Goal: Transaction & Acquisition: Purchase product/service

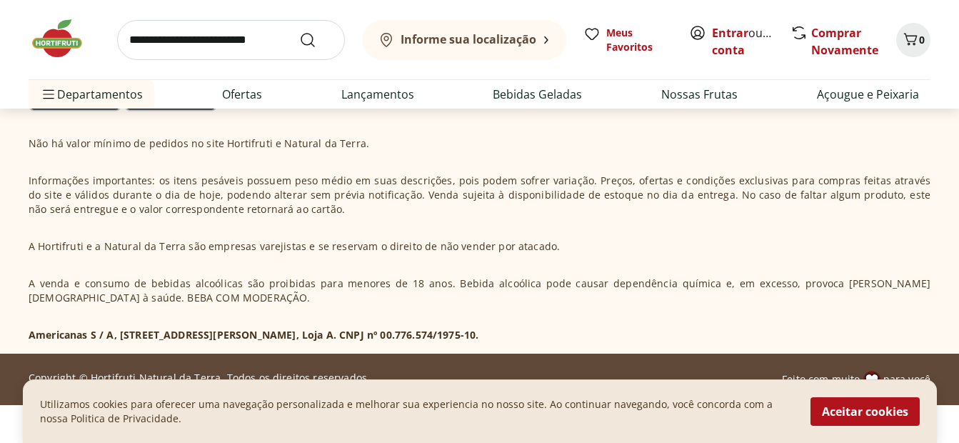
scroll to position [4485, 0]
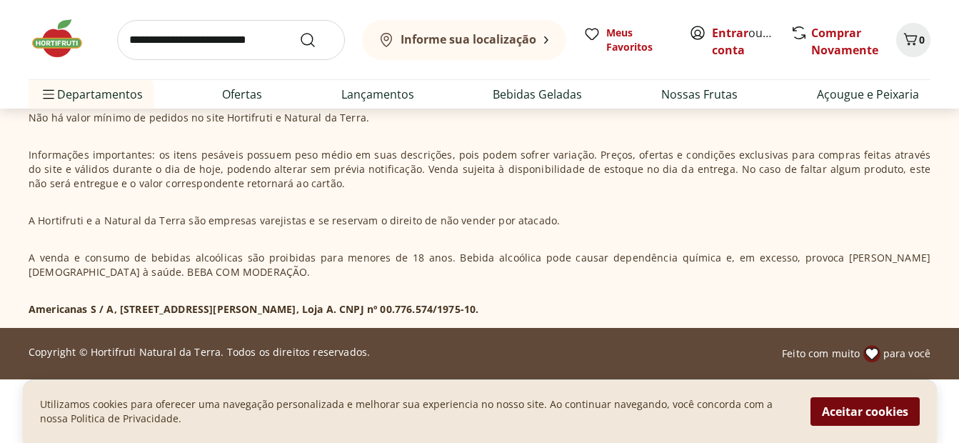
click at [858, 413] on button "Aceitar cookies" at bounding box center [864, 411] width 109 height 29
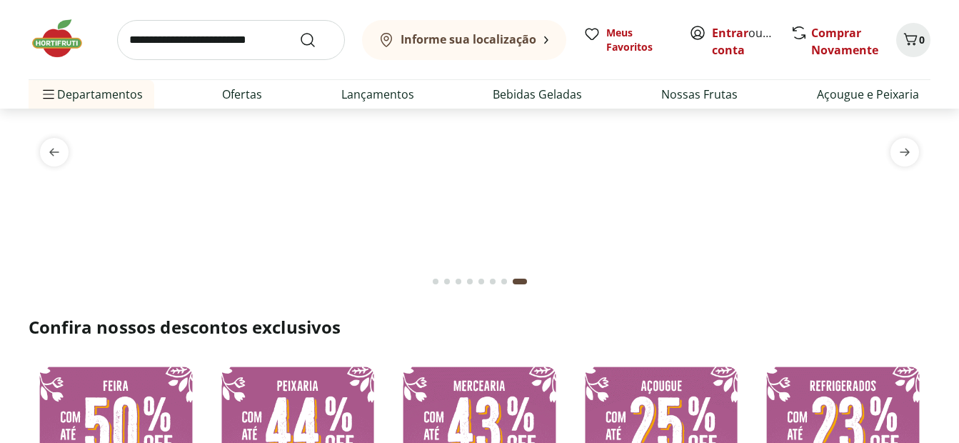
scroll to position [0, 0]
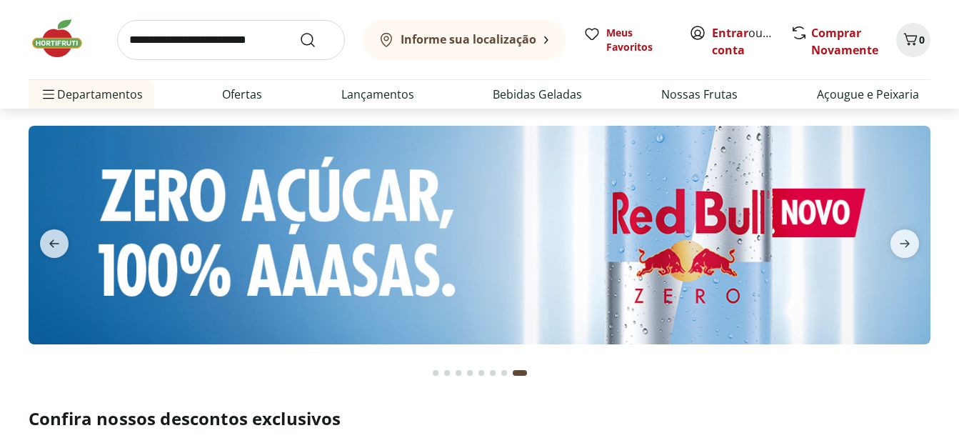
click at [488, 39] on b "Informe sua localização" at bounding box center [469, 39] width 136 height 16
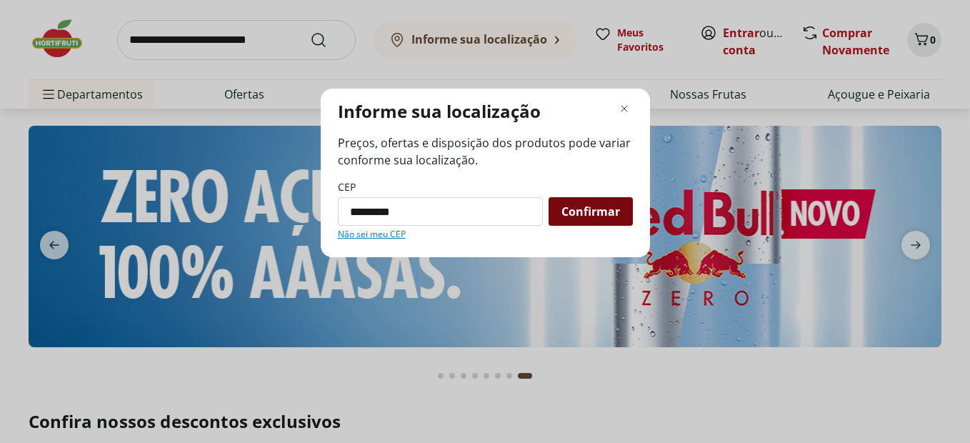
type input "*********"
click at [585, 216] on span "Confirmar" at bounding box center [590, 211] width 59 height 11
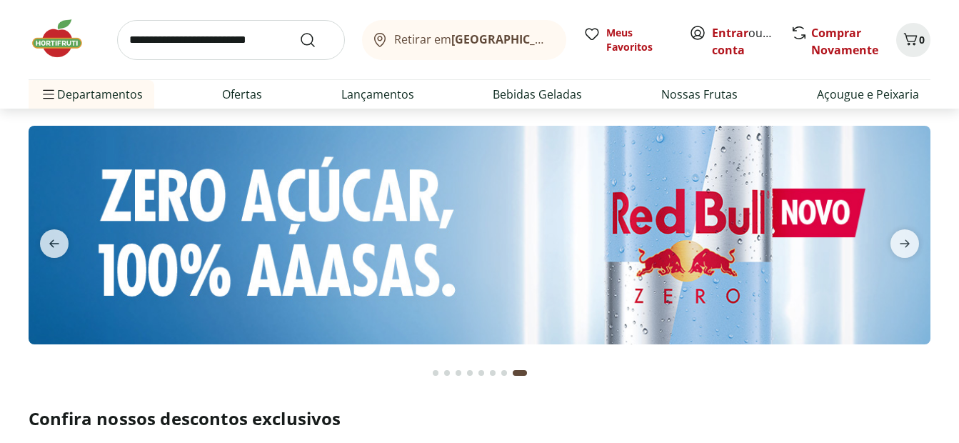
click at [422, 39] on span "Retirar em Rio de Janeiro/RJ" at bounding box center [473, 39] width 158 height 13
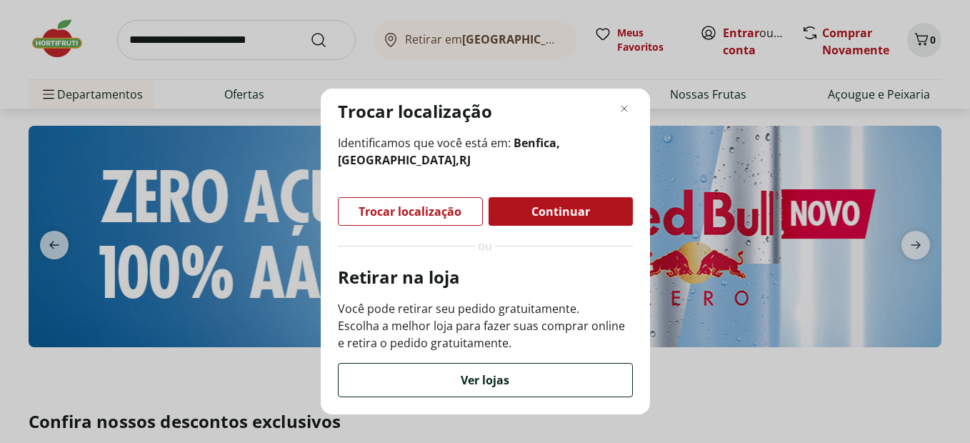
click at [539, 382] on div "Ver lojas" at bounding box center [484, 379] width 293 height 33
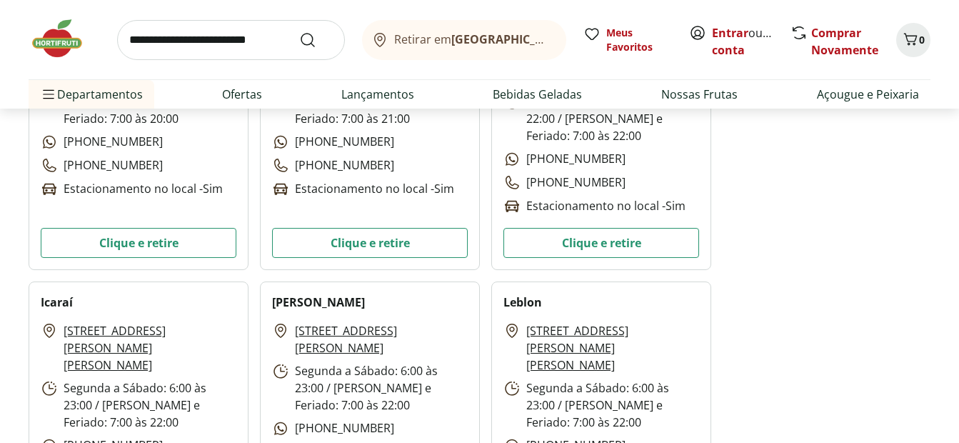
scroll to position [785, 0]
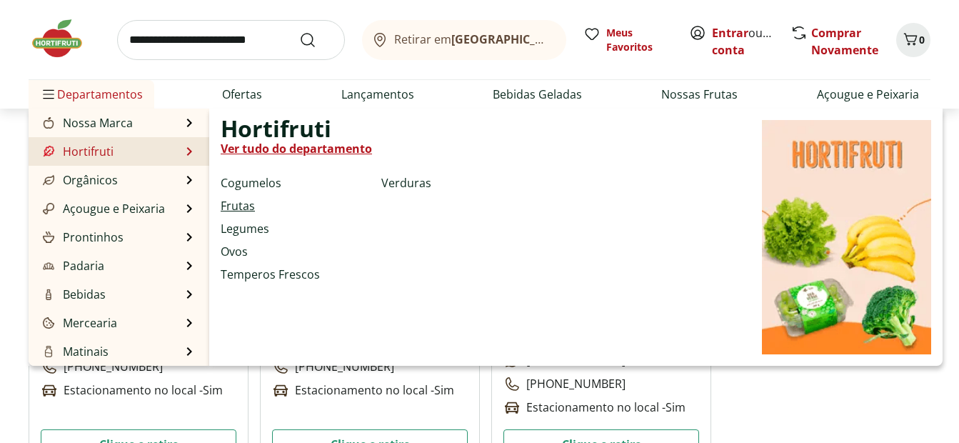
click at [245, 208] on link "Frutas" at bounding box center [238, 205] width 34 height 17
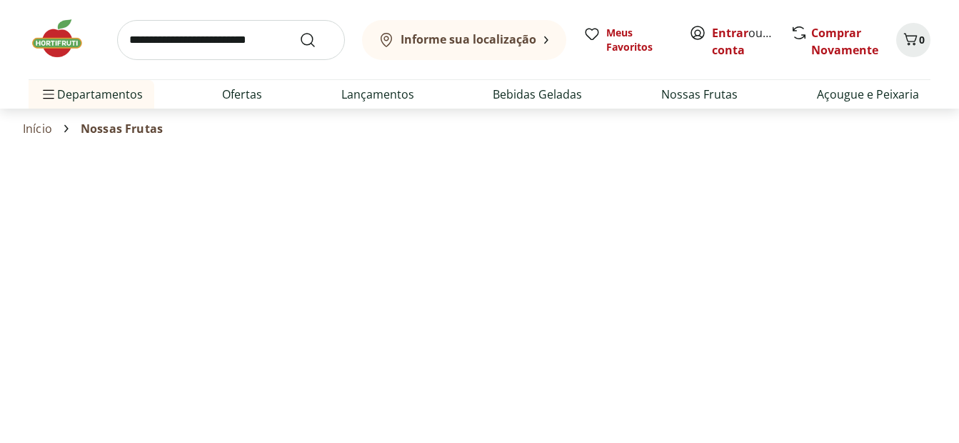
select select "**********"
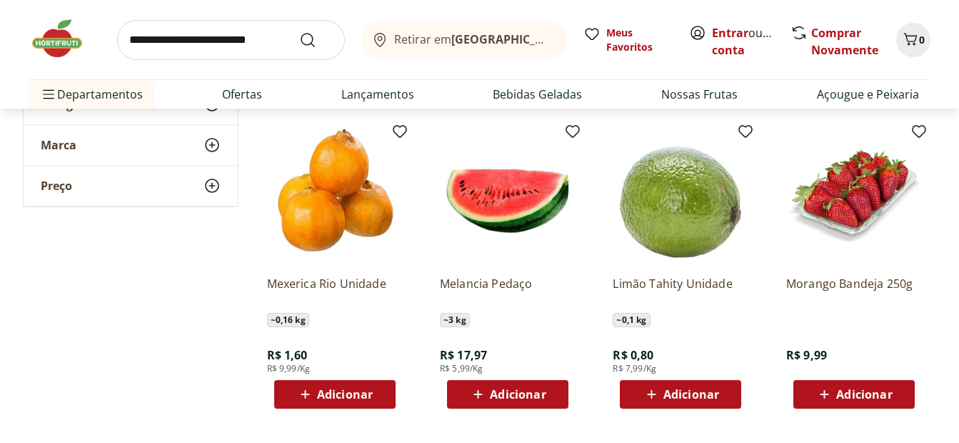
scroll to position [785, 0]
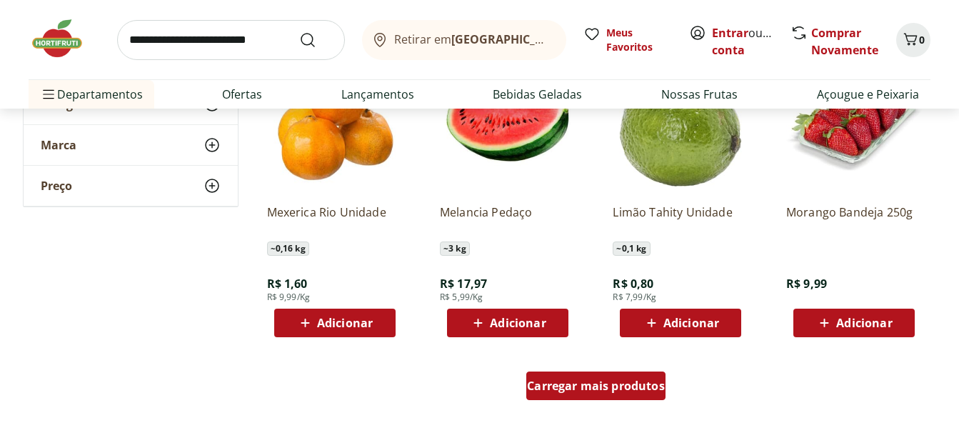
click at [584, 385] on span "Carregar mais produtos" at bounding box center [596, 385] width 138 height 11
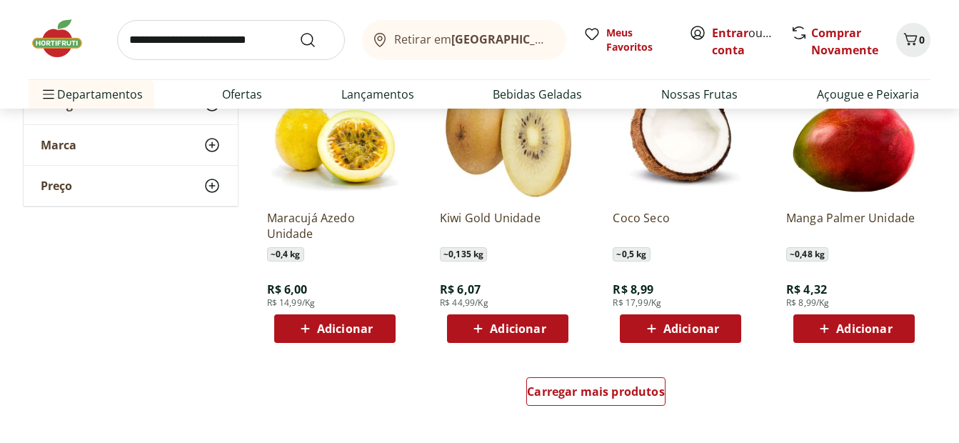
scroll to position [1714, 0]
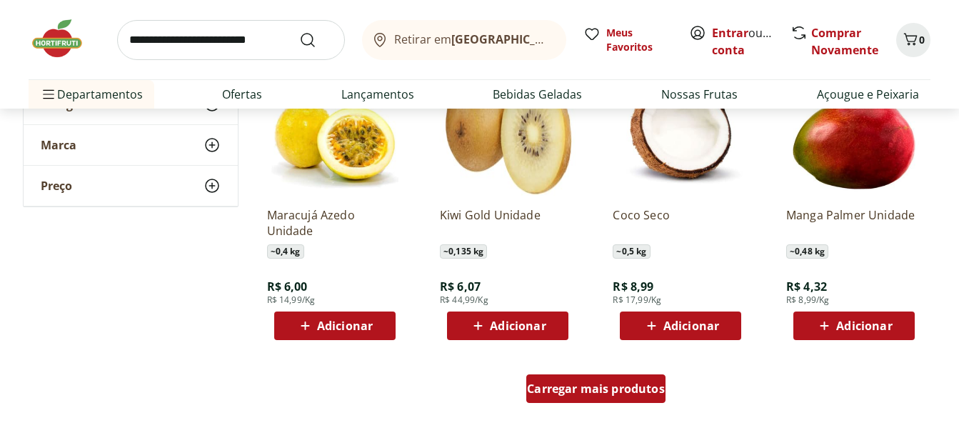
click at [622, 396] on div "Carregar mais produtos" at bounding box center [595, 388] width 139 height 29
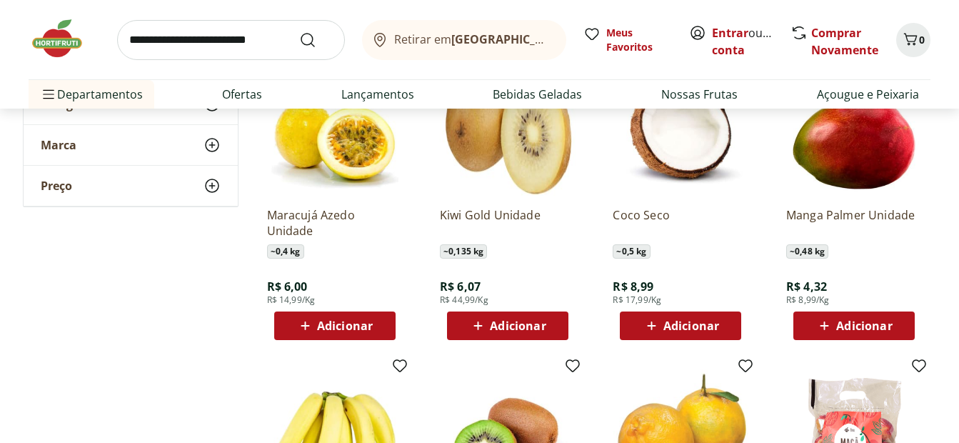
scroll to position [1928, 0]
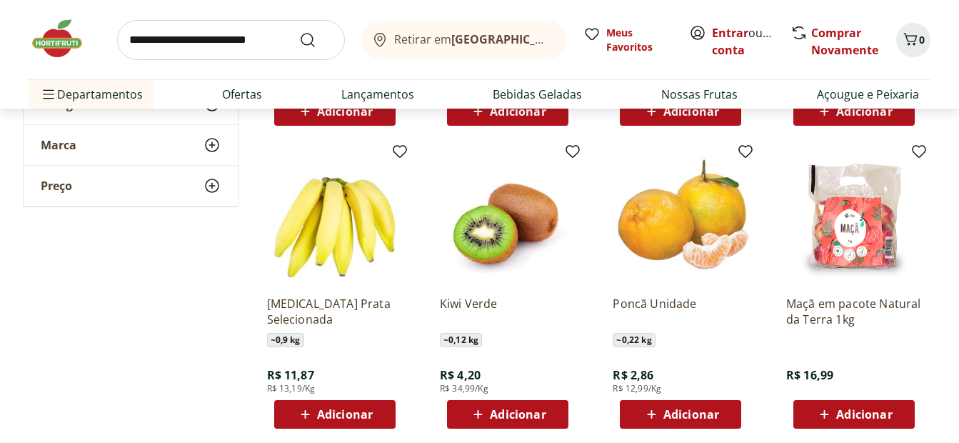
click at [339, 417] on span "Adicionar" at bounding box center [345, 413] width 56 height 11
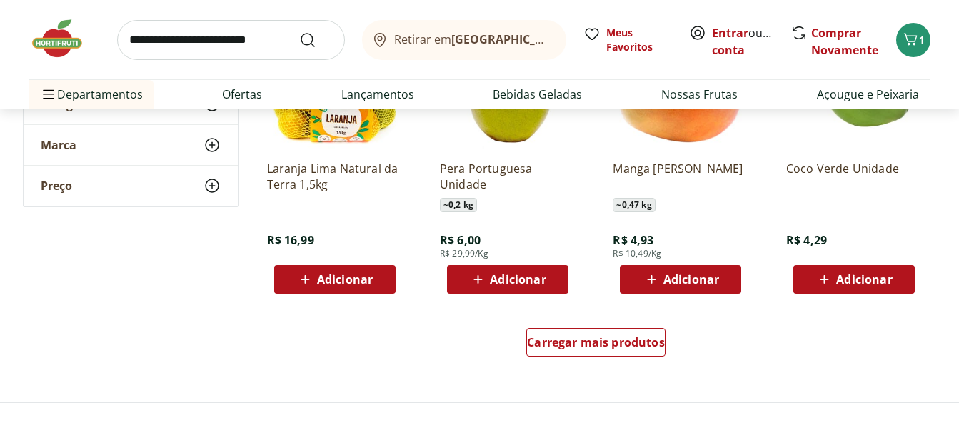
scroll to position [2785, 0]
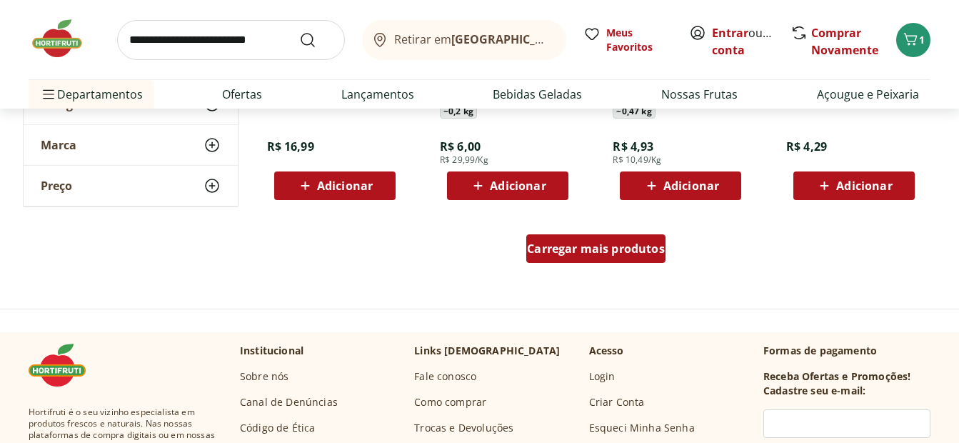
click at [582, 253] on span "Carregar mais produtos" at bounding box center [596, 248] width 138 height 11
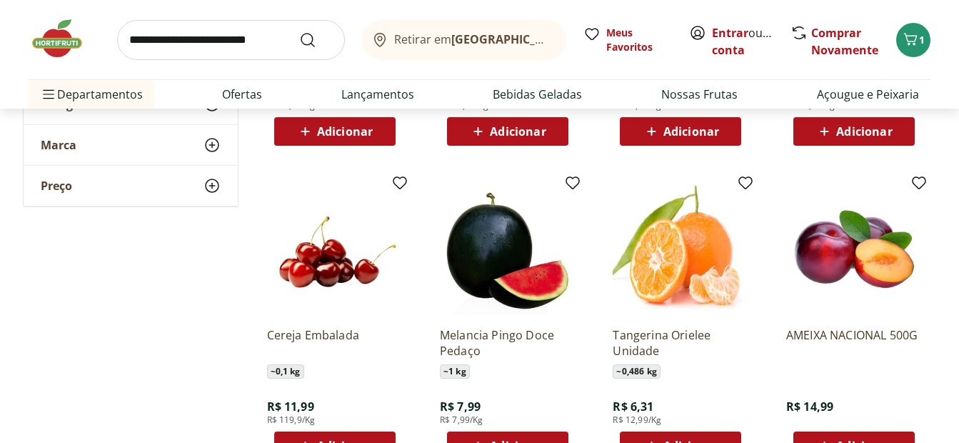
scroll to position [3213, 0]
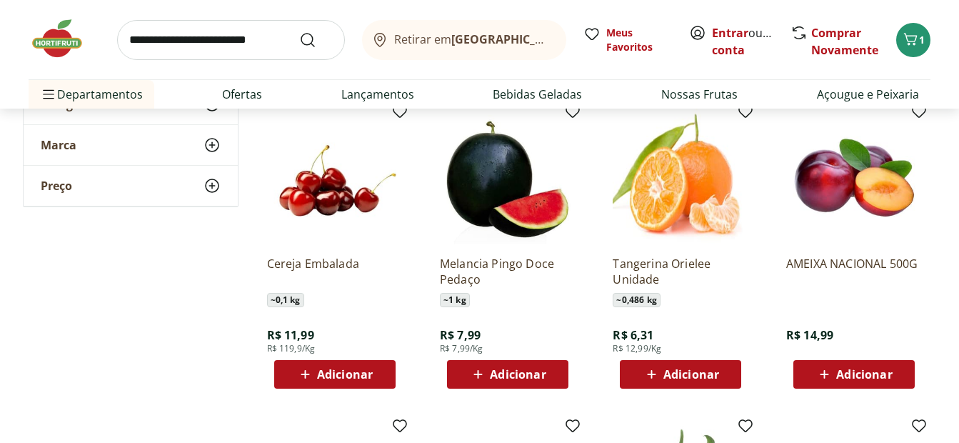
click at [551, 380] on div "Adicionar" at bounding box center [507, 374] width 99 height 26
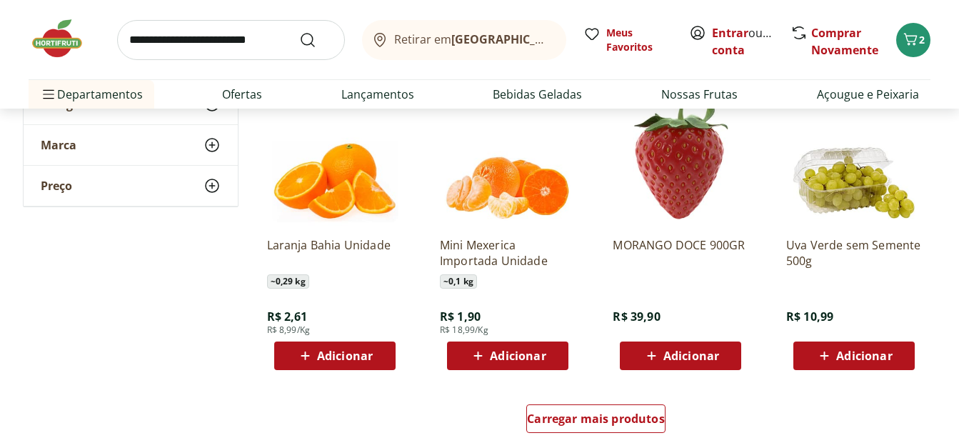
scroll to position [3570, 0]
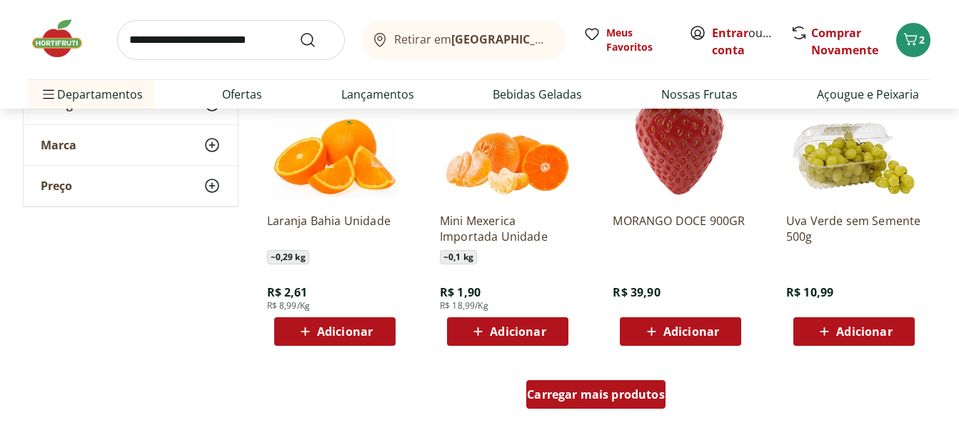
click at [570, 392] on span "Carregar mais produtos" at bounding box center [596, 393] width 138 height 11
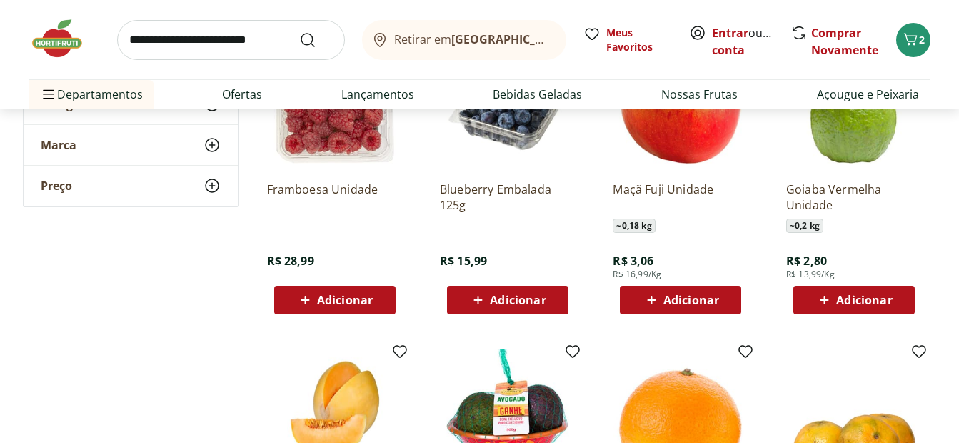
scroll to position [3927, 0]
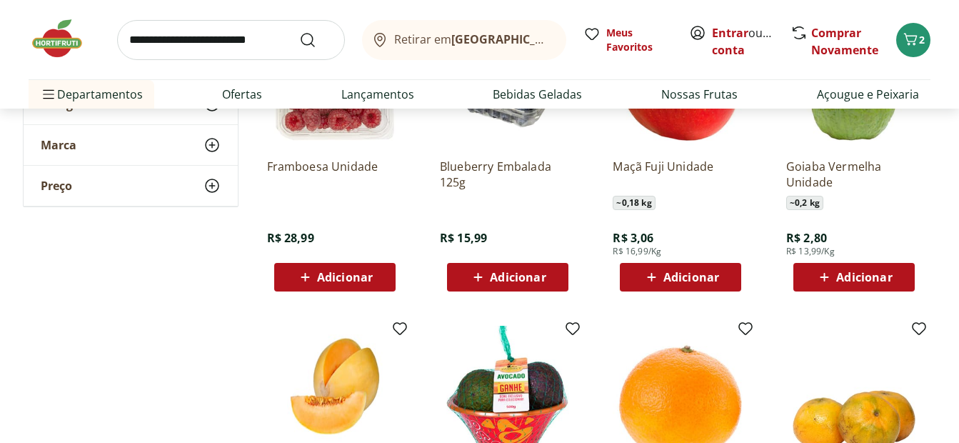
click at [829, 278] on icon at bounding box center [824, 276] width 18 height 17
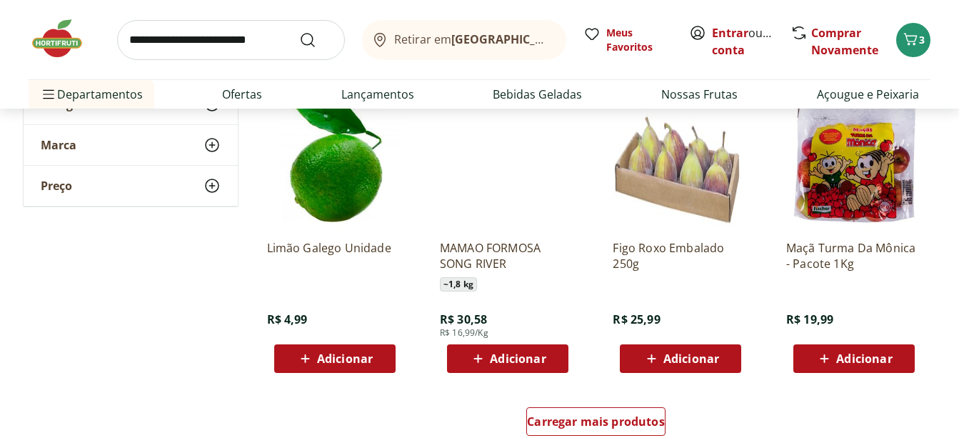
scroll to position [4498, 0]
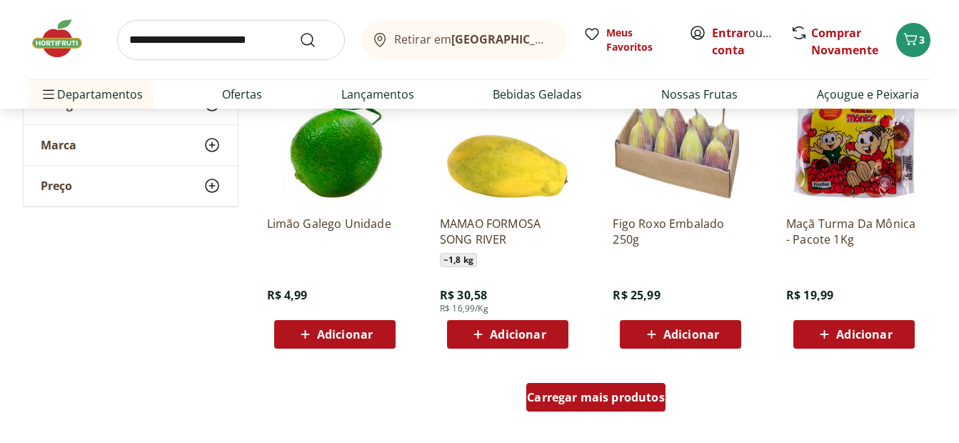
click at [584, 398] on span "Carregar mais produtos" at bounding box center [596, 396] width 138 height 11
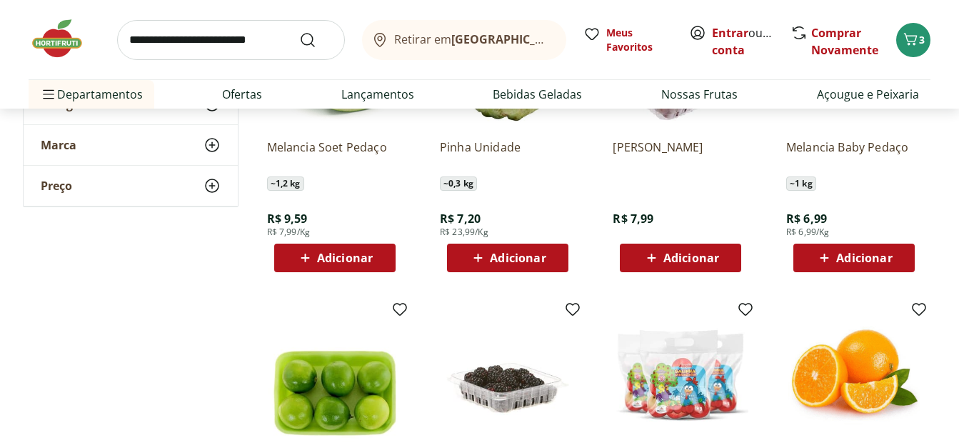
scroll to position [5212, 0]
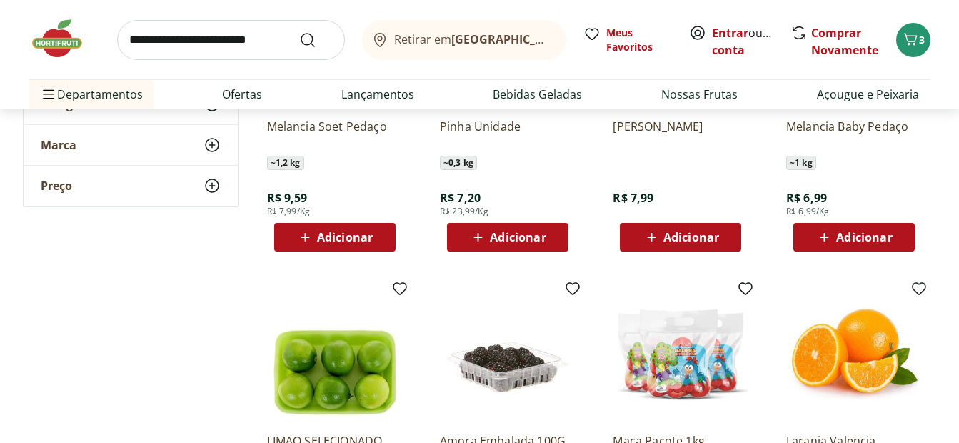
click at [845, 242] on span "Adicionar" at bounding box center [864, 236] width 56 height 11
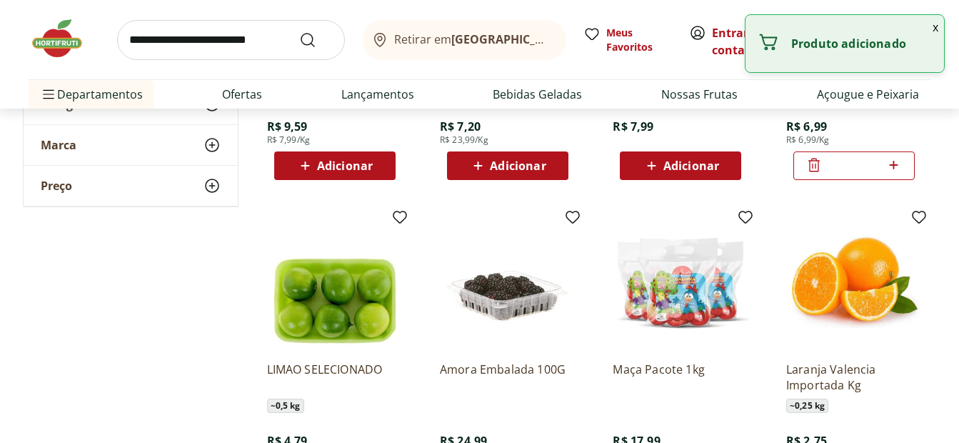
scroll to position [5355, 0]
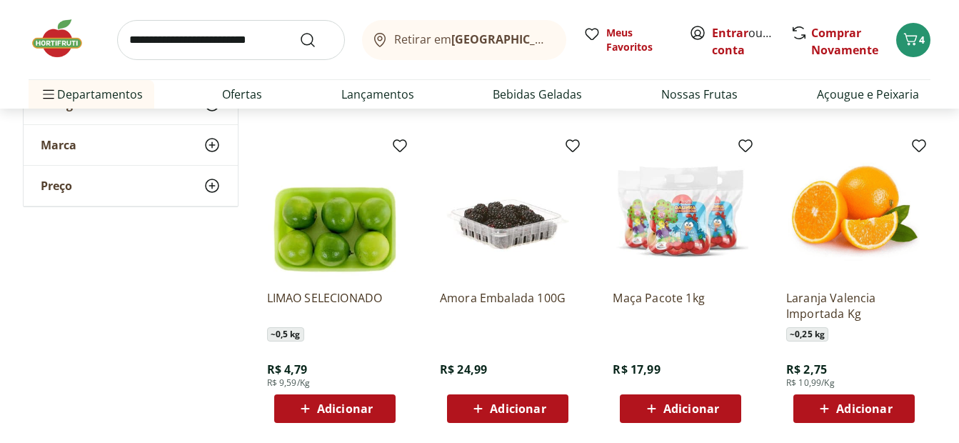
click at [348, 400] on span "Adicionar" at bounding box center [334, 408] width 76 height 17
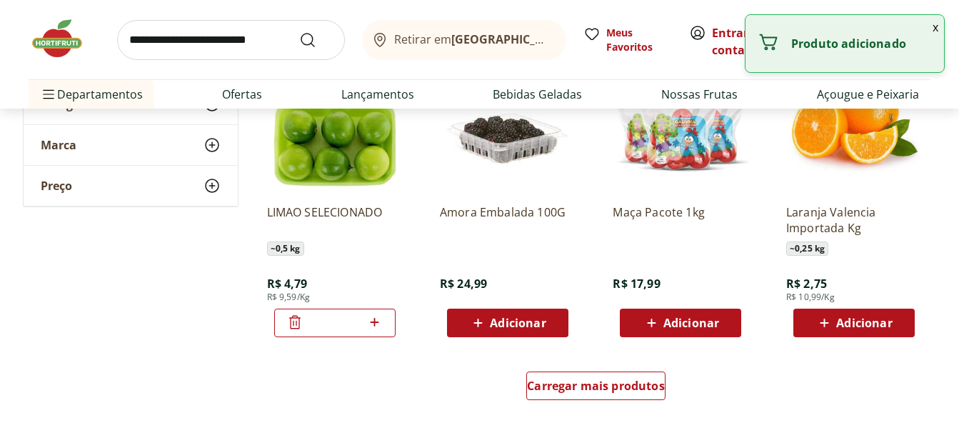
scroll to position [5498, 0]
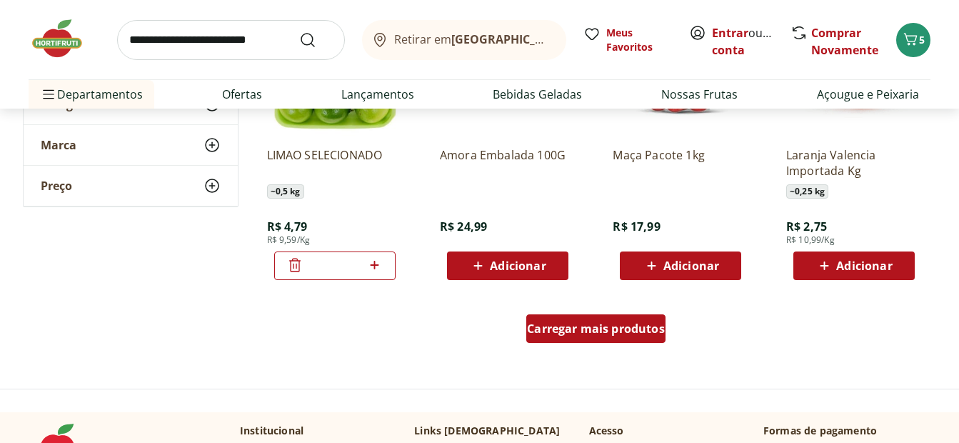
click at [569, 332] on span "Carregar mais produtos" at bounding box center [596, 328] width 138 height 11
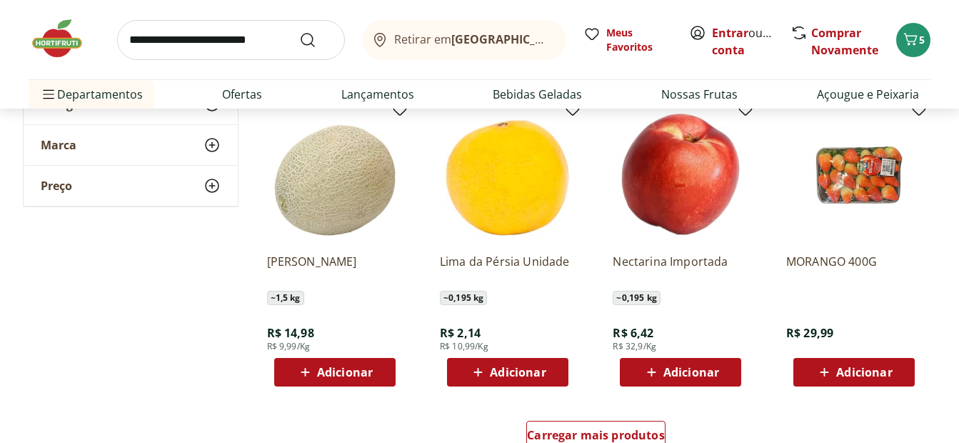
scroll to position [6355, 0]
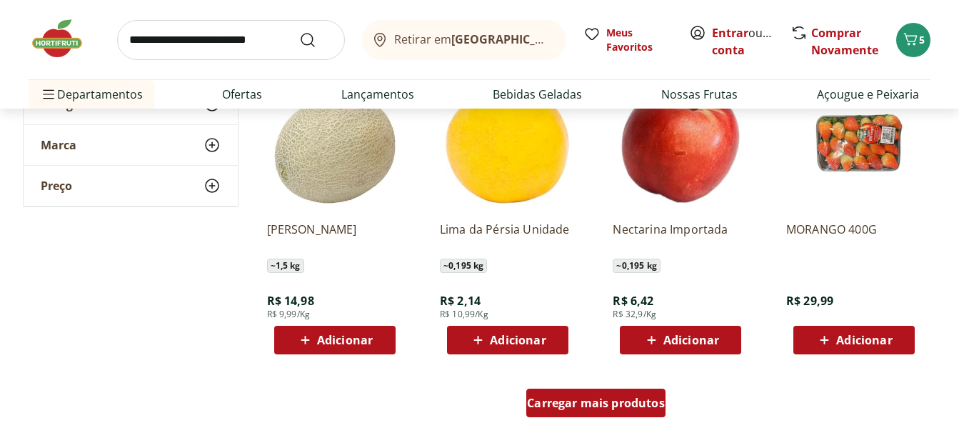
click at [555, 399] on span "Carregar mais produtos" at bounding box center [596, 402] width 138 height 11
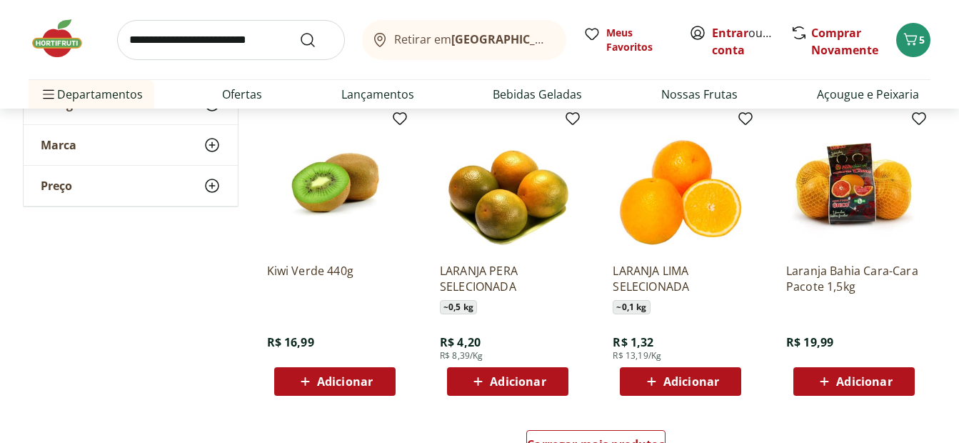
scroll to position [7283, 0]
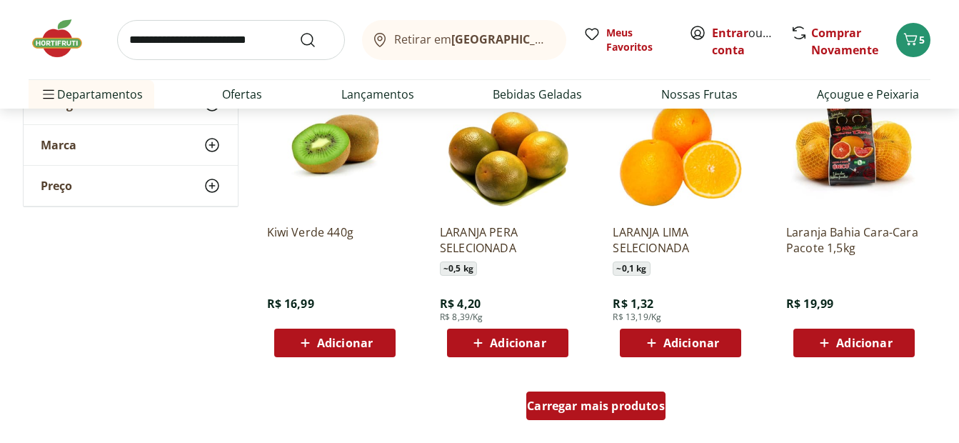
click at [574, 400] on span "Carregar mais produtos" at bounding box center [596, 405] width 138 height 11
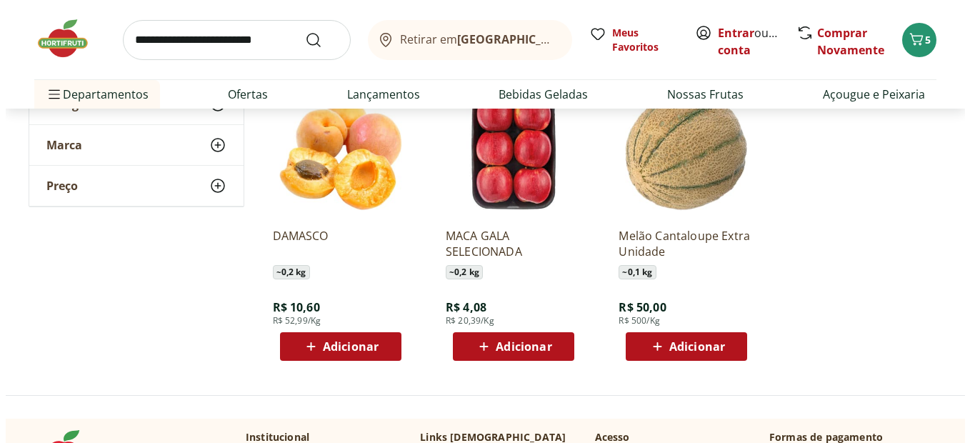
scroll to position [8211, 0]
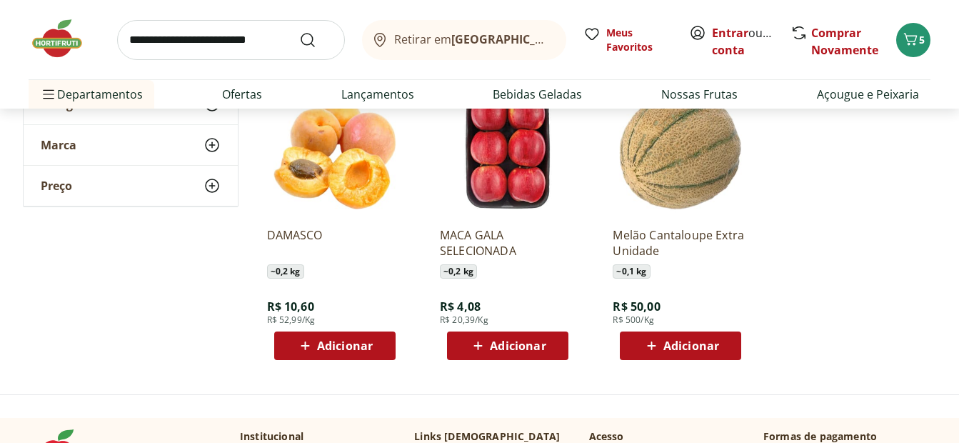
click at [895, 44] on div "Retirar em Rio de Janeiro/RJ Meus Favoritos Entrar ou Criar conta Comprar Novam…" at bounding box center [480, 39] width 902 height 79
click at [907, 39] on icon "Carrinho" at bounding box center [911, 39] width 14 height 12
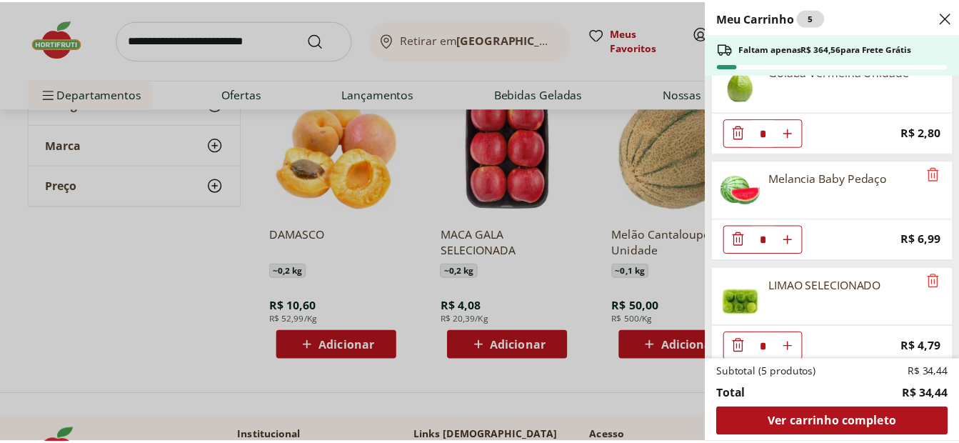
scroll to position [256, 0]
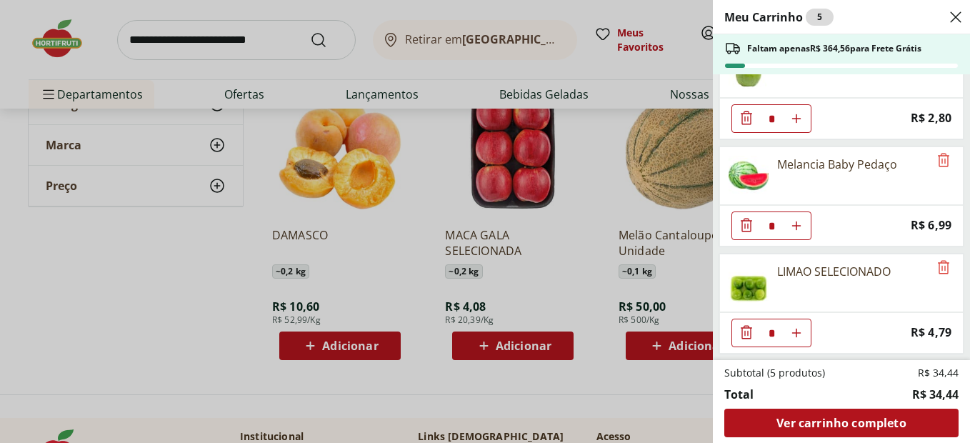
click at [154, 341] on div "Meu Carrinho 5 Faltam apenas R$ 364,56 para Frete Grátis Banan Prata Selecionad…" at bounding box center [485, 221] width 970 height 443
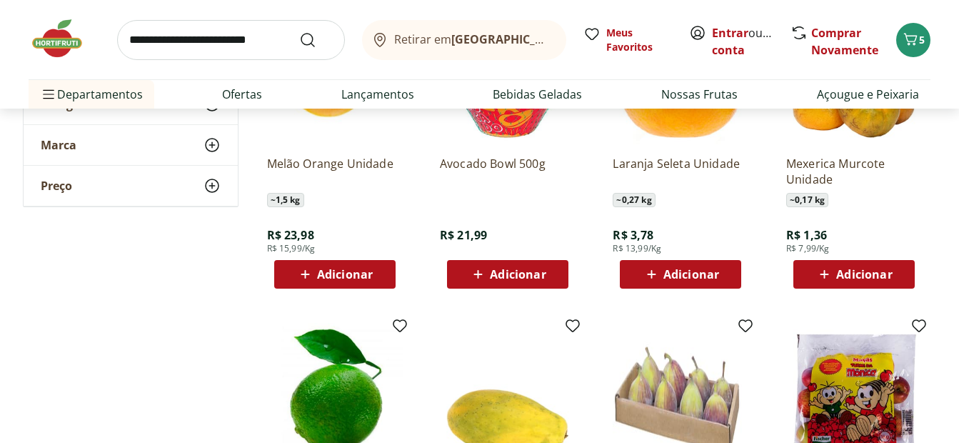
scroll to position [4070, 0]
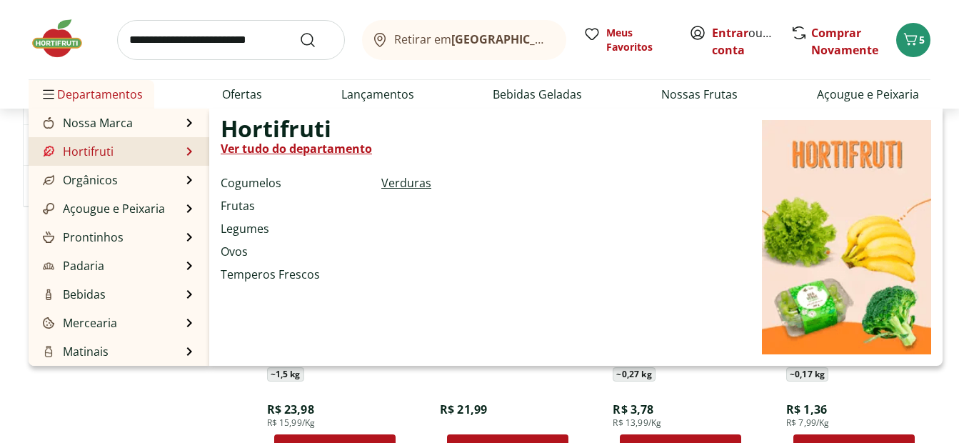
click at [398, 186] on link "Verduras" at bounding box center [406, 182] width 50 height 17
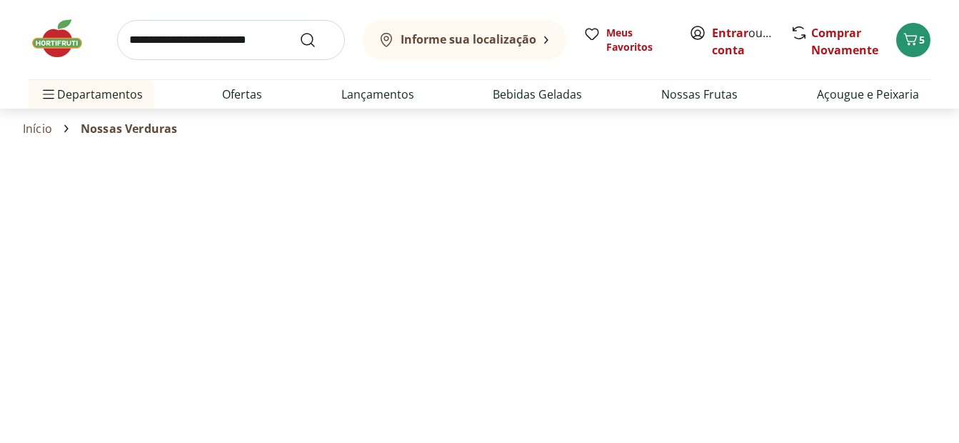
select select "**********"
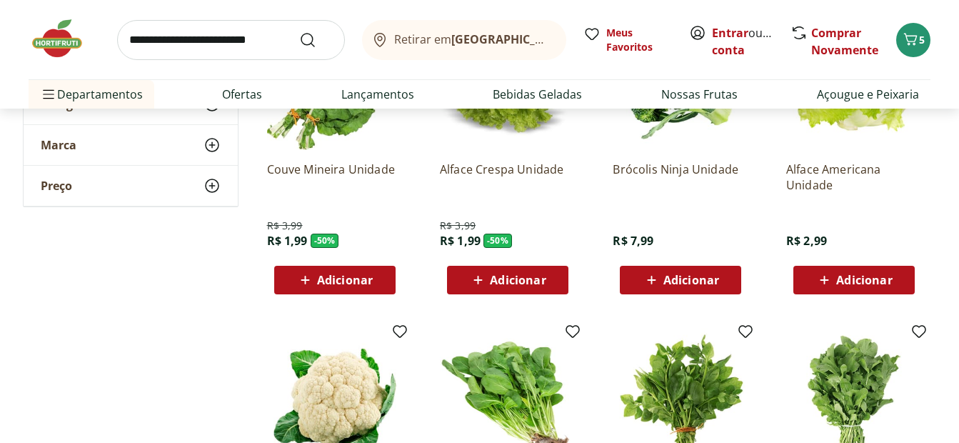
scroll to position [286, 0]
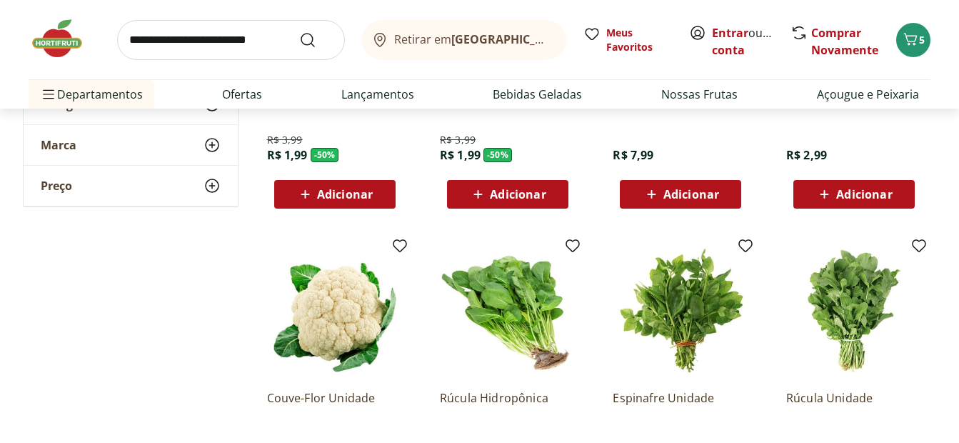
click at [528, 195] on span "Adicionar" at bounding box center [518, 193] width 56 height 11
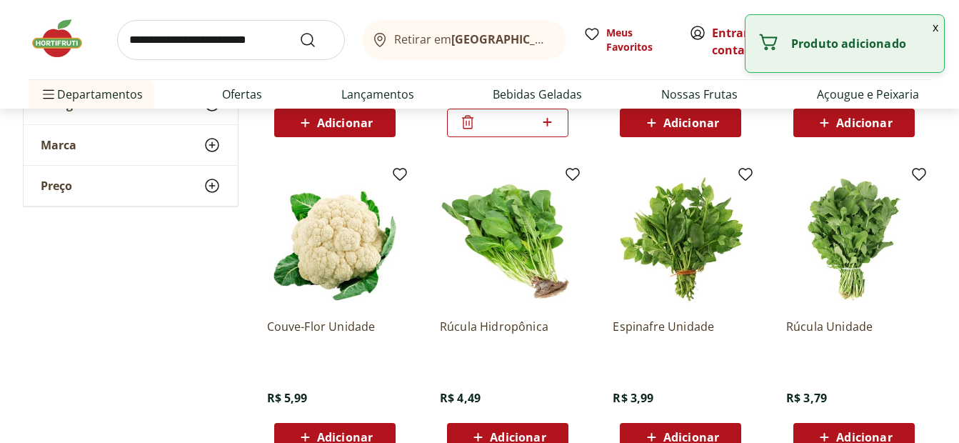
scroll to position [428, 0]
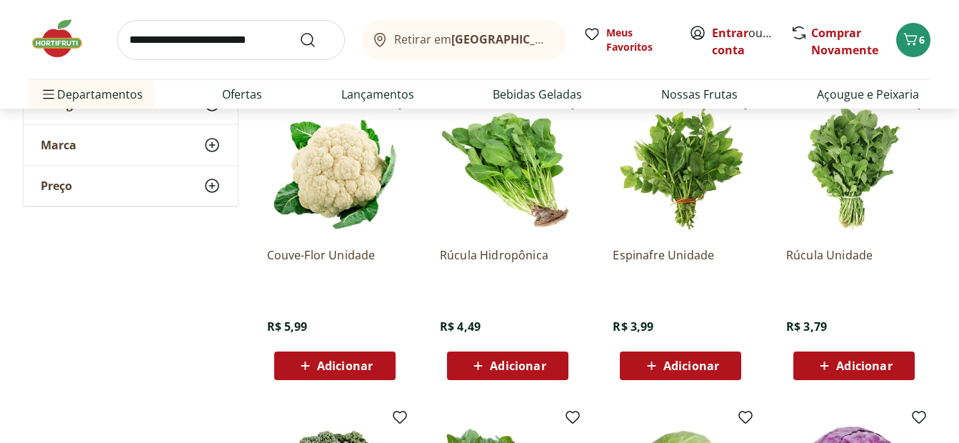
click at [506, 356] on div "Adicionar" at bounding box center [507, 366] width 99 height 26
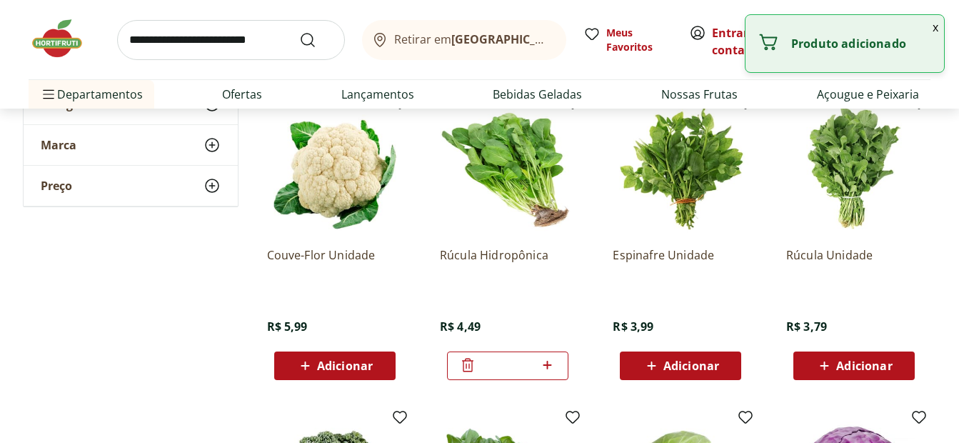
click at [369, 365] on span "Adicionar" at bounding box center [345, 365] width 56 height 11
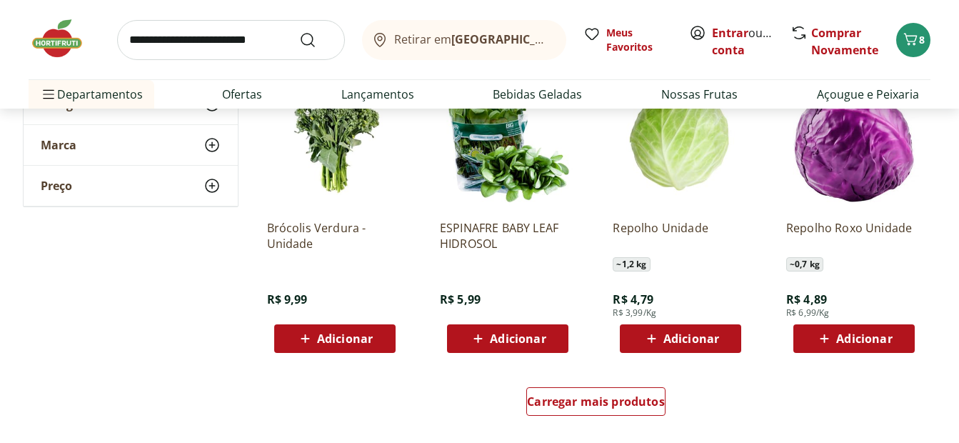
scroll to position [785, 0]
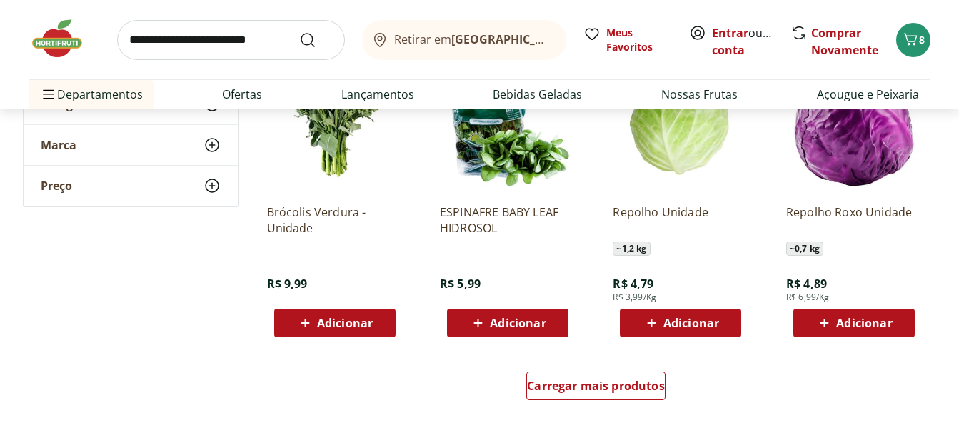
click at [655, 323] on icon at bounding box center [651, 322] width 9 height 9
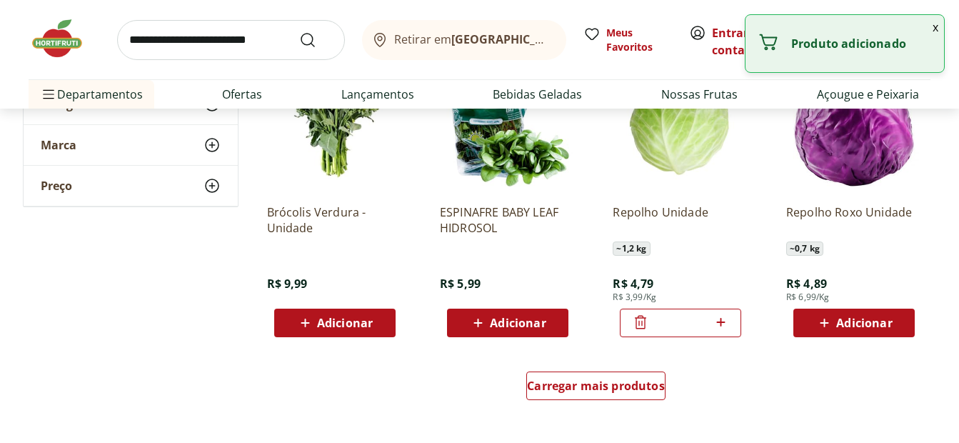
click at [832, 324] on icon at bounding box center [824, 322] width 18 height 17
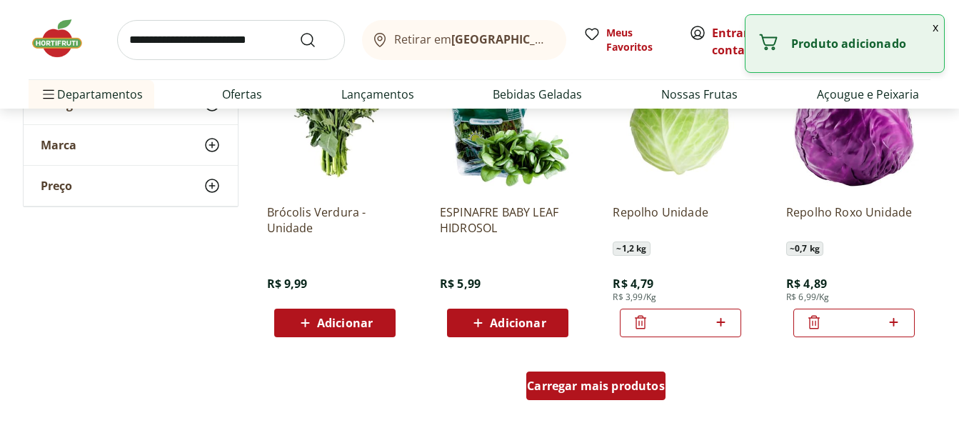
click at [594, 386] on span "Carregar mais produtos" at bounding box center [596, 385] width 138 height 11
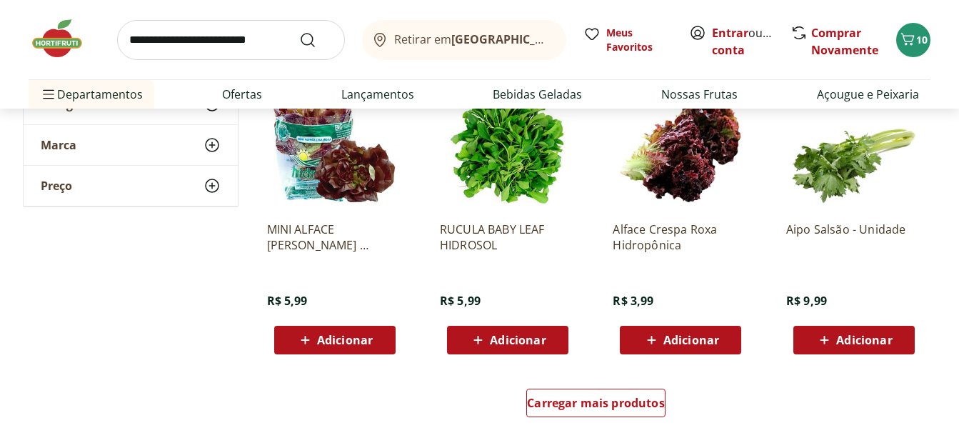
scroll to position [1714, 0]
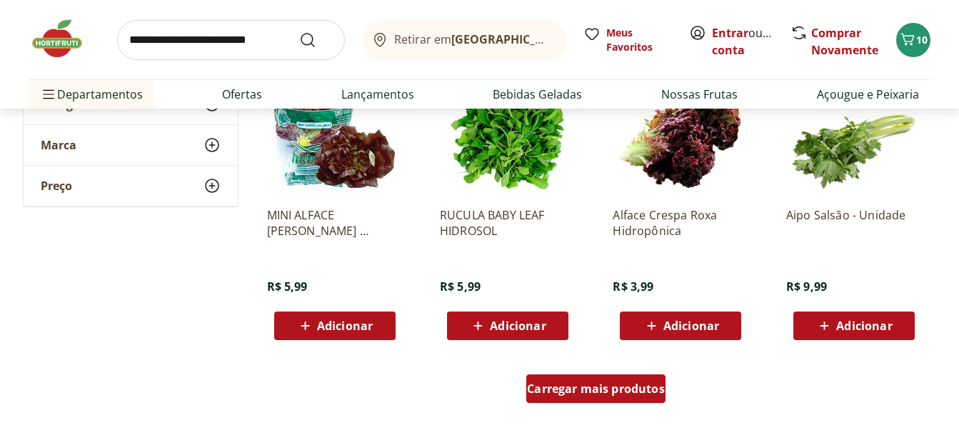
click at [592, 391] on span "Carregar mais produtos" at bounding box center [596, 388] width 138 height 11
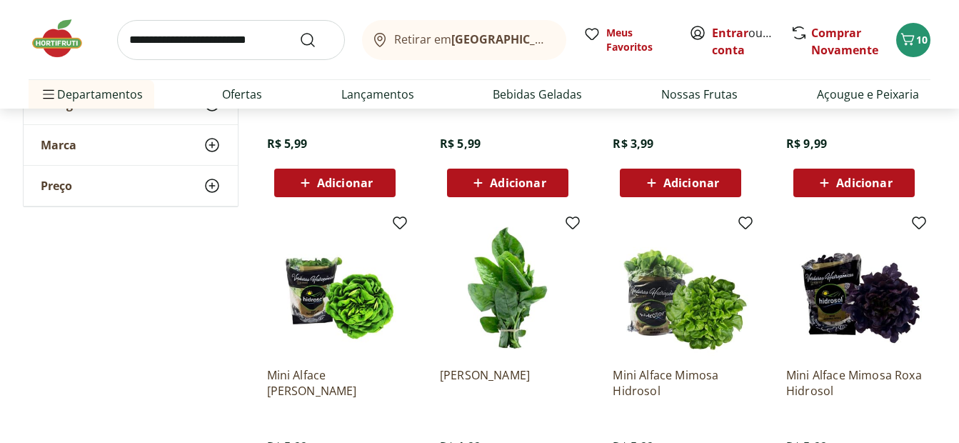
scroll to position [1571, 0]
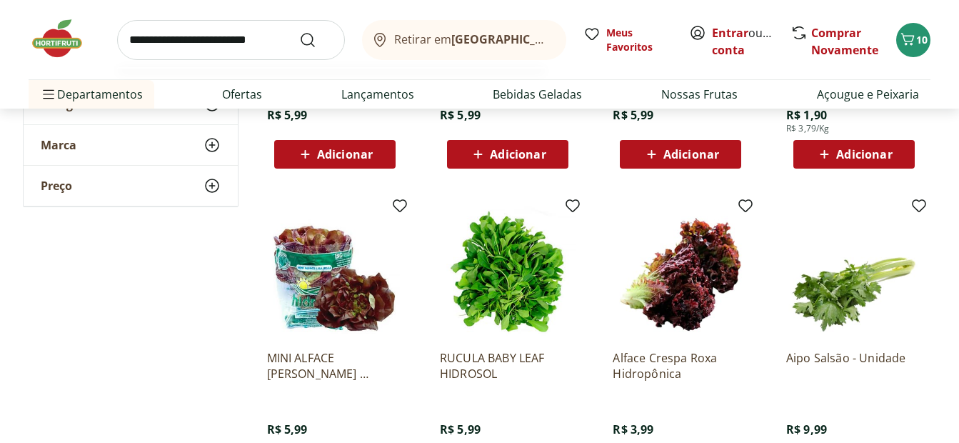
click at [271, 39] on input "search" at bounding box center [231, 40] width 228 height 40
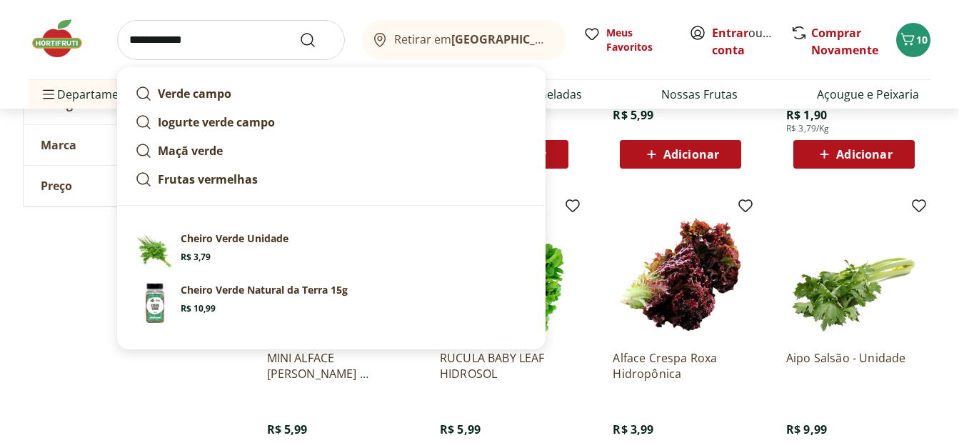
type input "**********"
click at [299, 31] on button "Submit Search" at bounding box center [316, 39] width 34 height 17
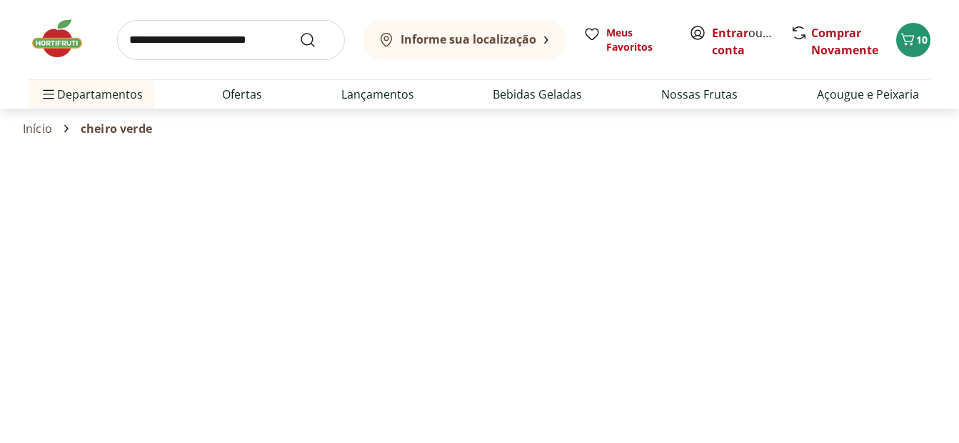
select select "**********"
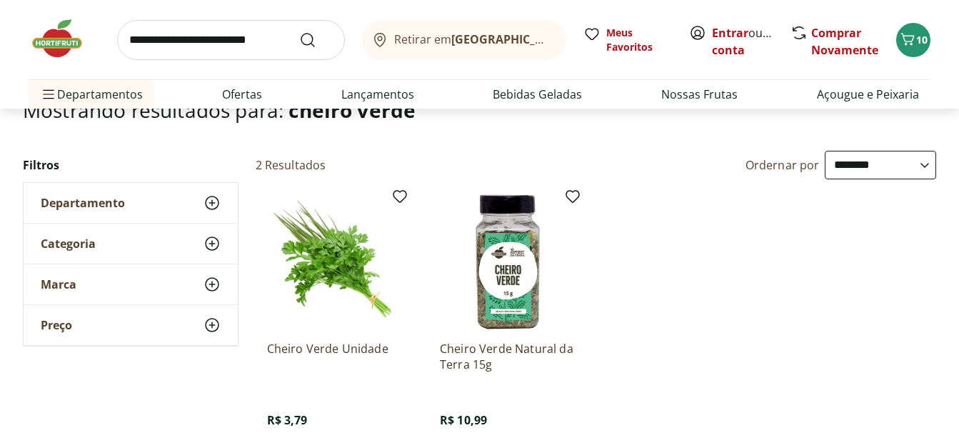
scroll to position [143, 0]
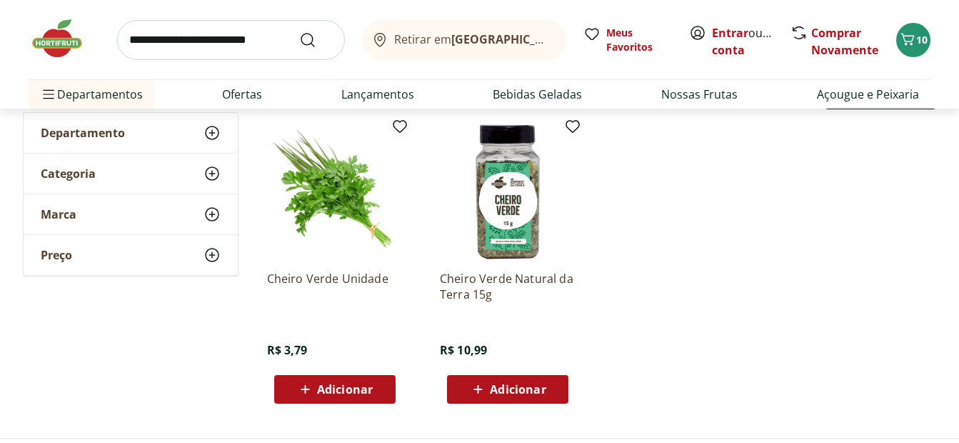
click at [313, 392] on icon at bounding box center [305, 389] width 18 height 17
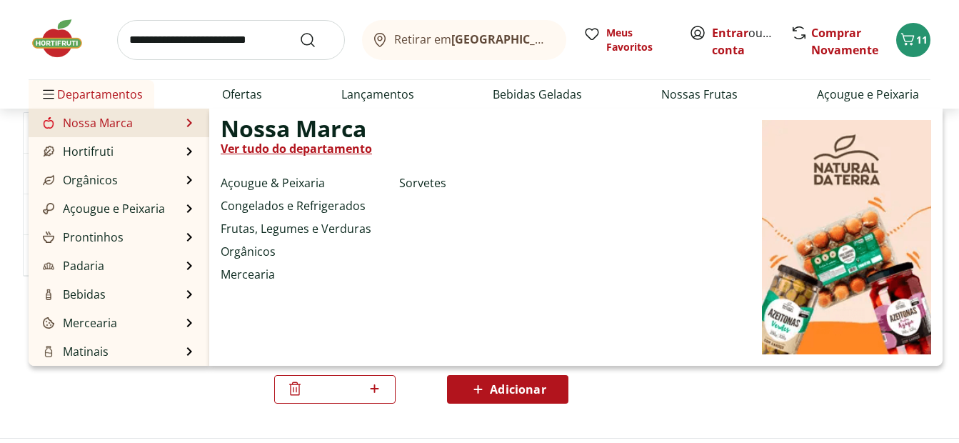
click at [72, 122] on link "Nossa Marca" at bounding box center [86, 122] width 93 height 17
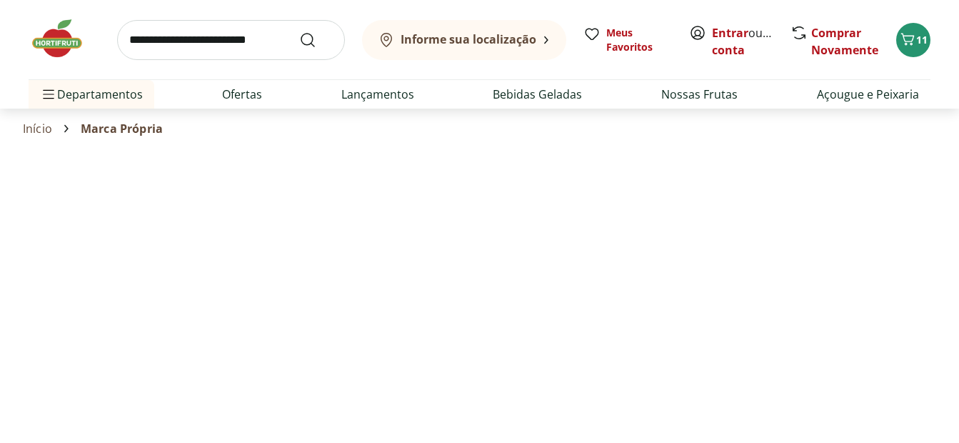
select select "**********"
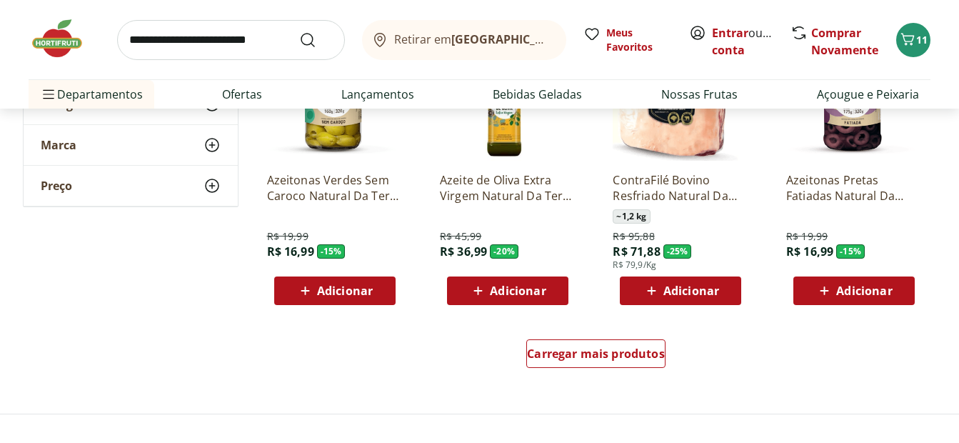
scroll to position [857, 0]
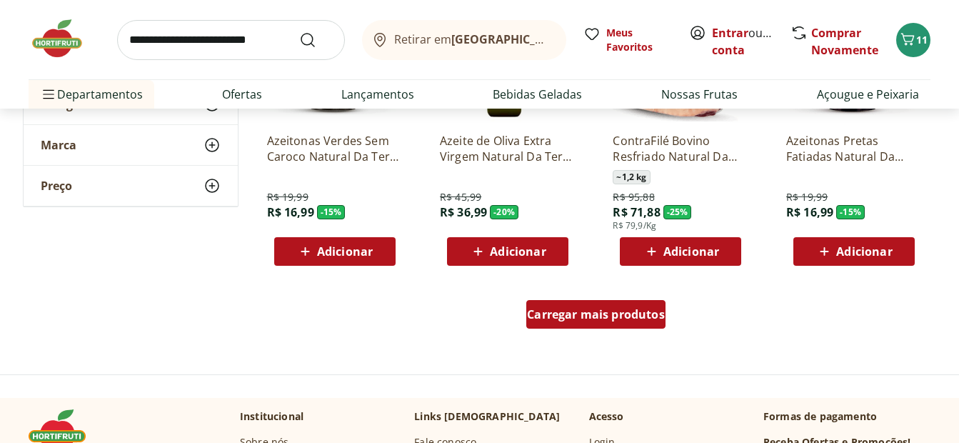
click at [572, 311] on span "Carregar mais produtos" at bounding box center [596, 313] width 138 height 11
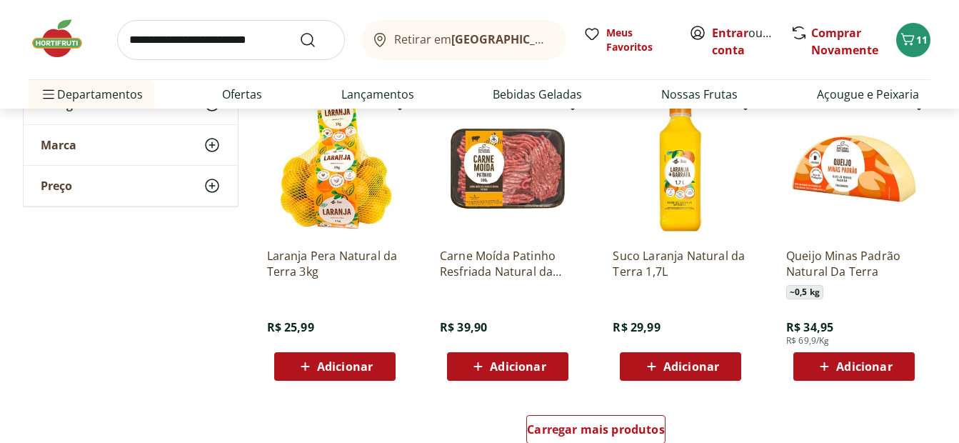
scroll to position [1714, 0]
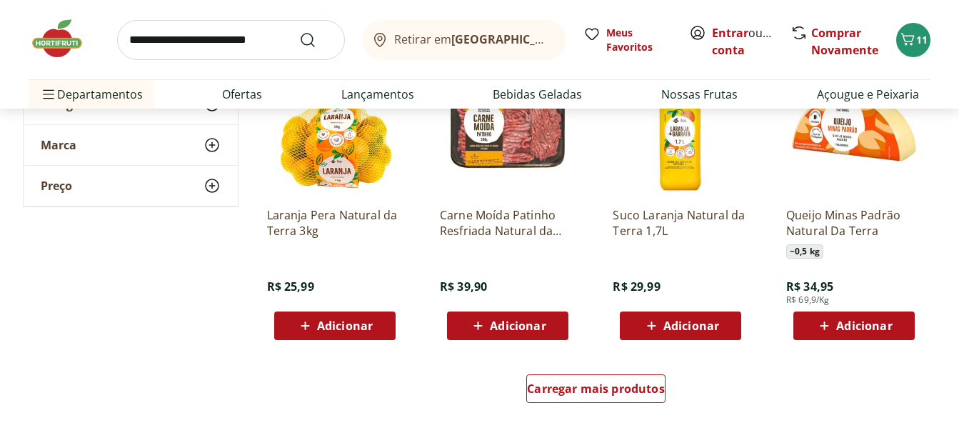
click at [588, 368] on div "Carregar mais produtos" at bounding box center [596, 391] width 693 height 69
click at [580, 383] on span "Carregar mais produtos" at bounding box center [596, 388] width 138 height 11
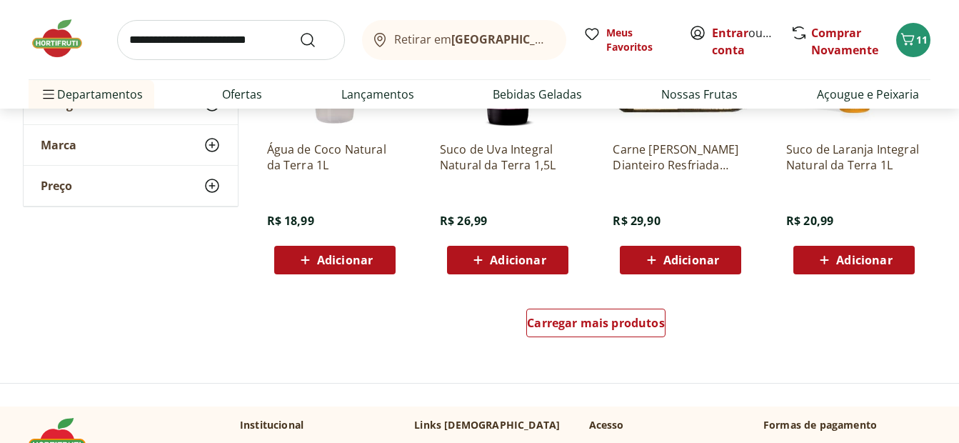
scroll to position [2713, 0]
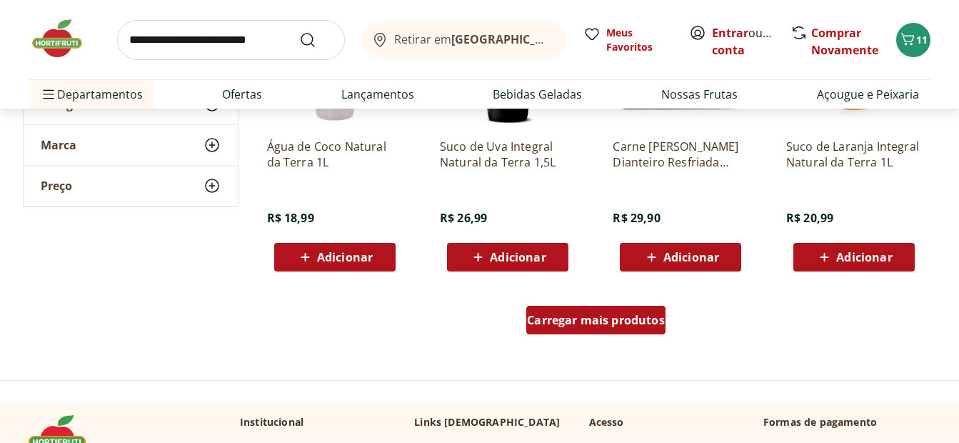
click at [593, 320] on span "Carregar mais produtos" at bounding box center [596, 319] width 138 height 11
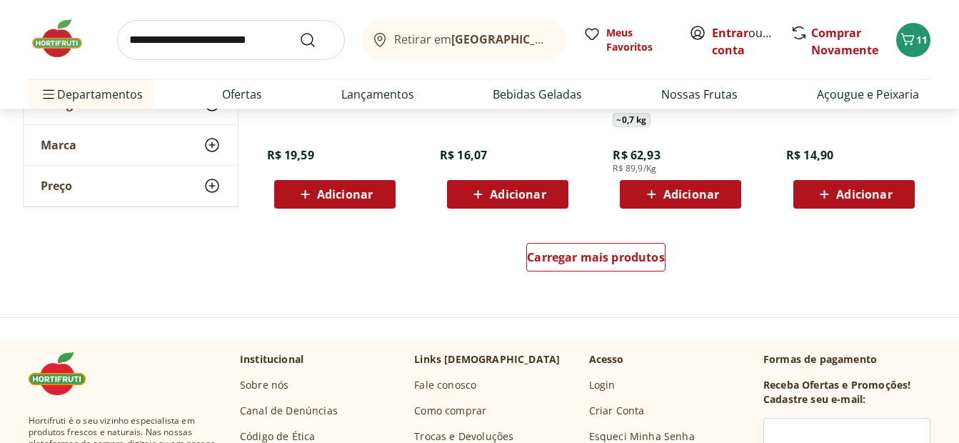
scroll to position [3713, 0]
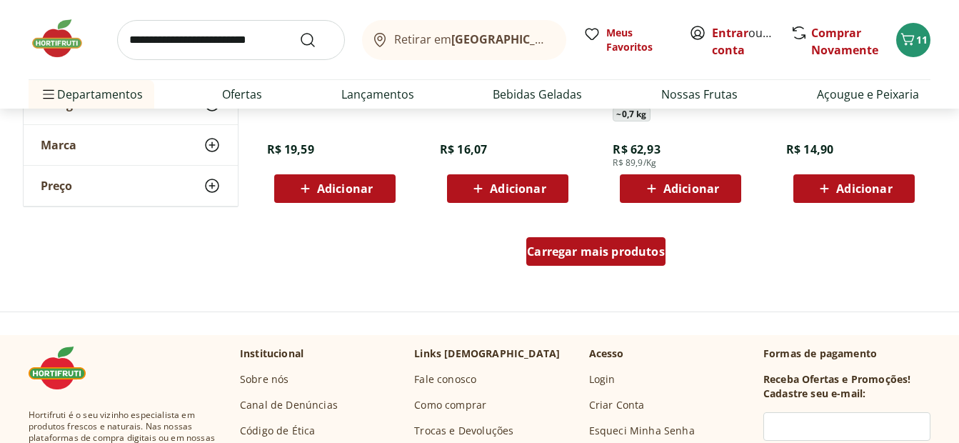
click at [603, 255] on span "Carregar mais produtos" at bounding box center [596, 251] width 138 height 11
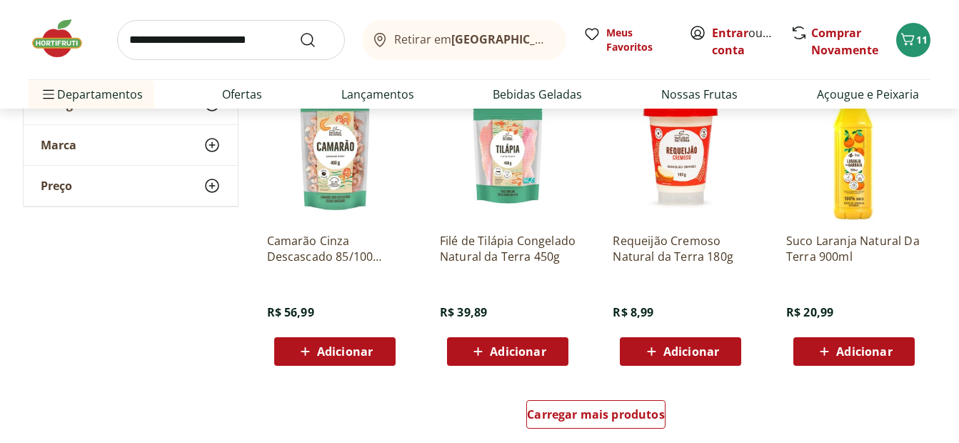
scroll to position [4498, 0]
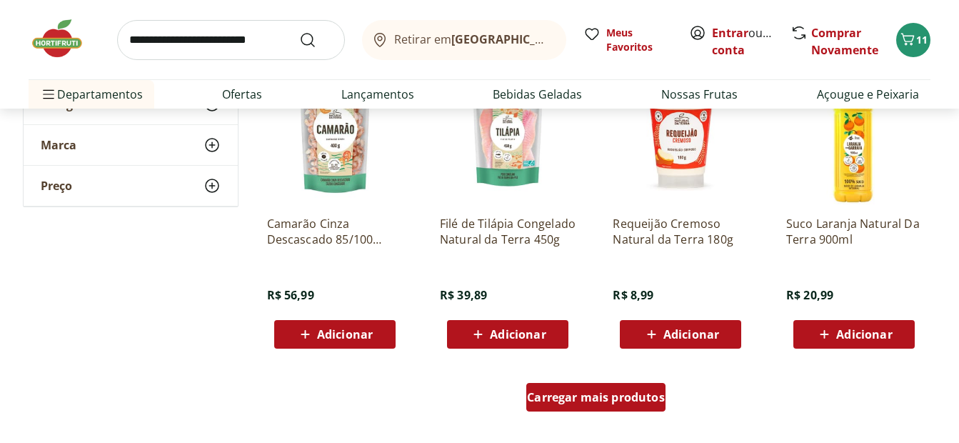
click at [587, 391] on span "Carregar mais produtos" at bounding box center [596, 396] width 138 height 11
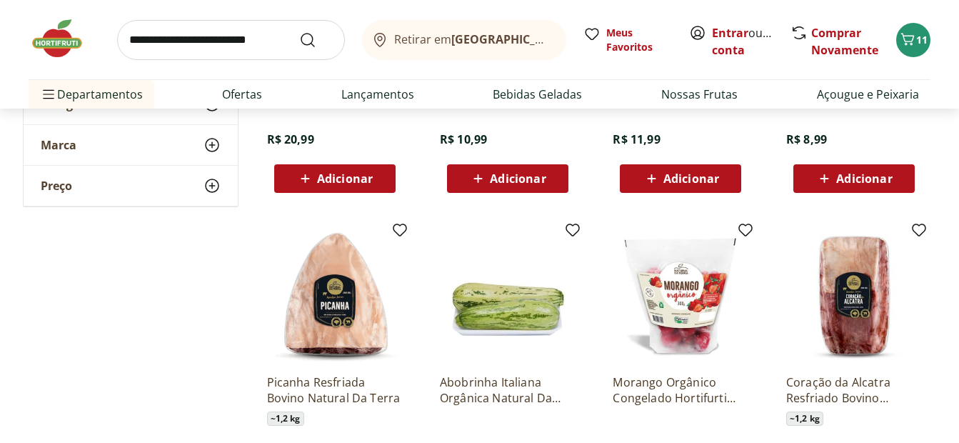
scroll to position [5427, 0]
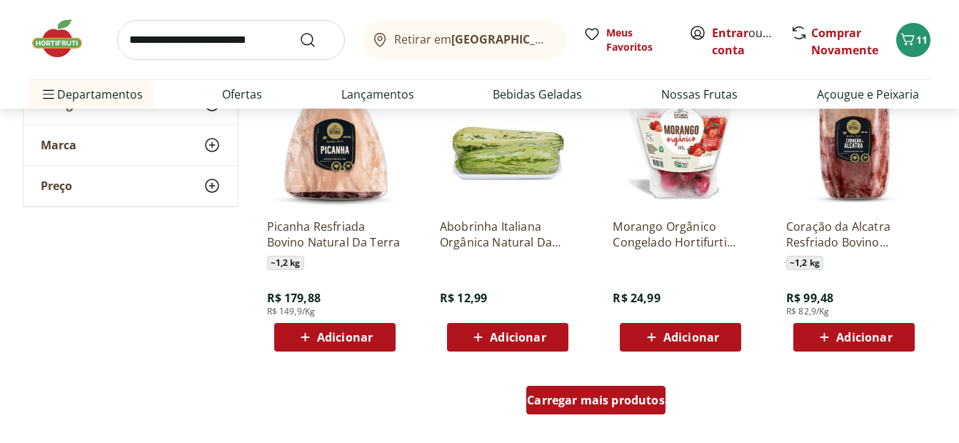
drag, startPoint x: 595, startPoint y: 404, endPoint x: 213, endPoint y: 326, distance: 389.8
click at [595, 404] on span "Carregar mais produtos" at bounding box center [596, 399] width 138 height 11
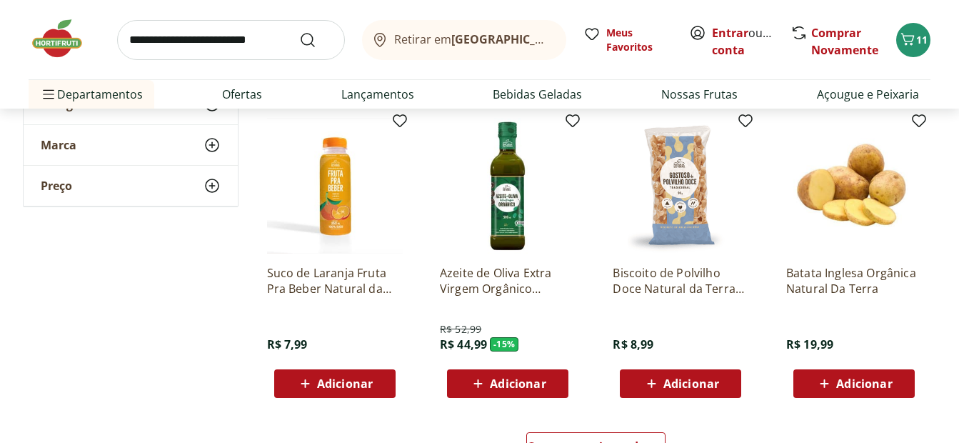
scroll to position [6355, 0]
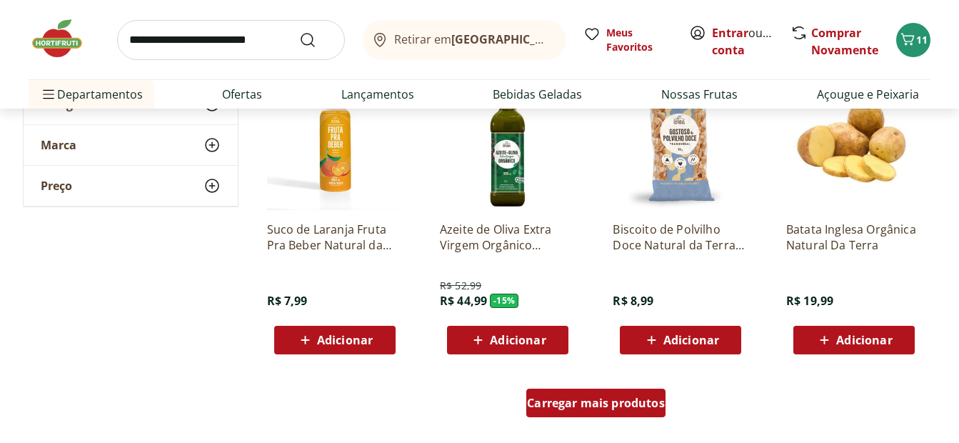
click at [600, 399] on span "Carregar mais produtos" at bounding box center [596, 402] width 138 height 11
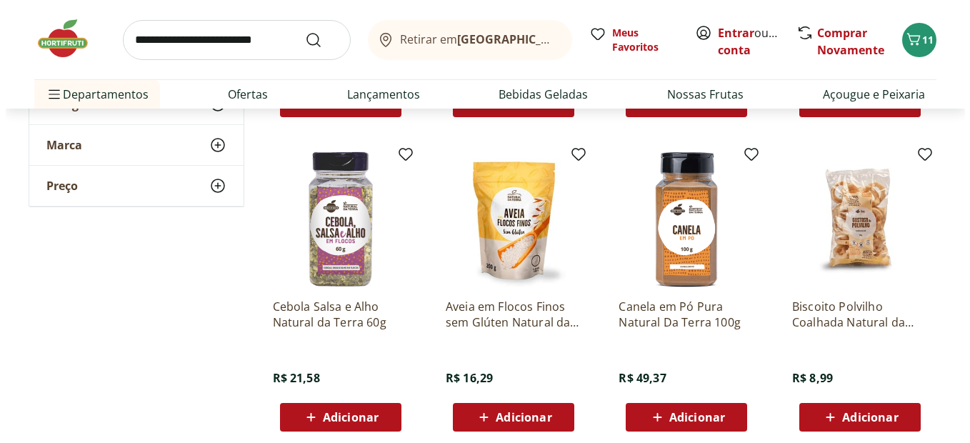
scroll to position [6926, 0]
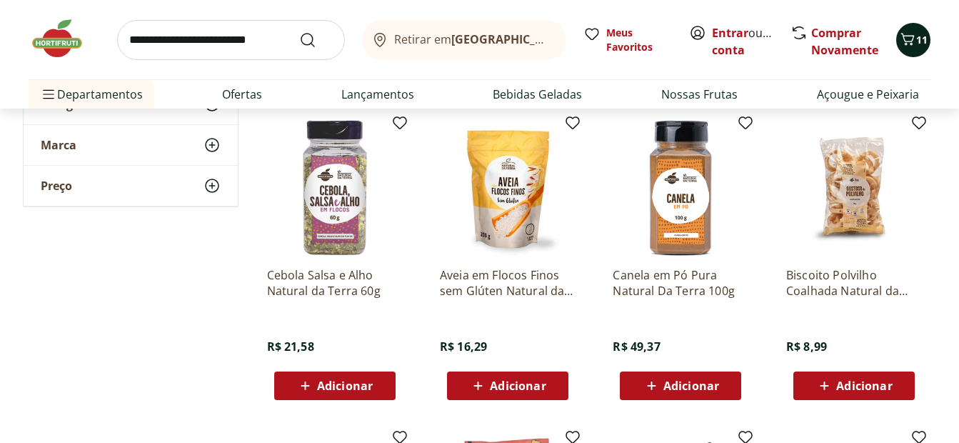
click at [908, 41] on icon "Carrinho" at bounding box center [907, 39] width 17 height 17
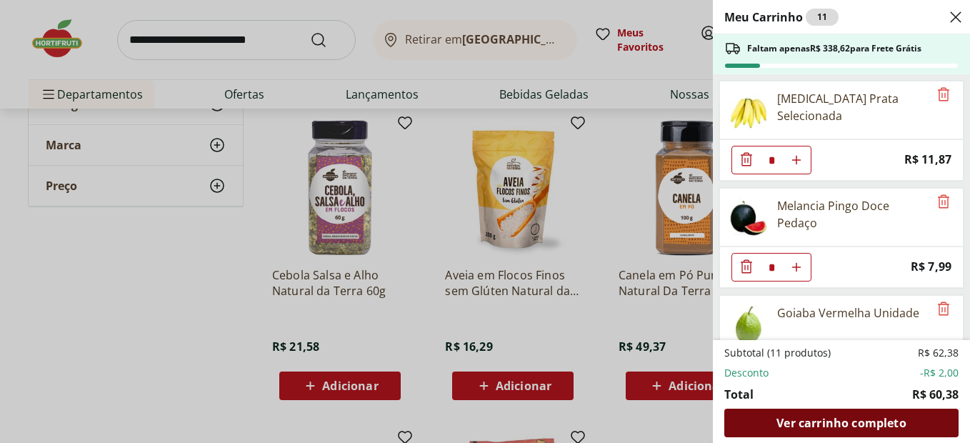
click at [873, 420] on span "Ver carrinho completo" at bounding box center [840, 422] width 129 height 11
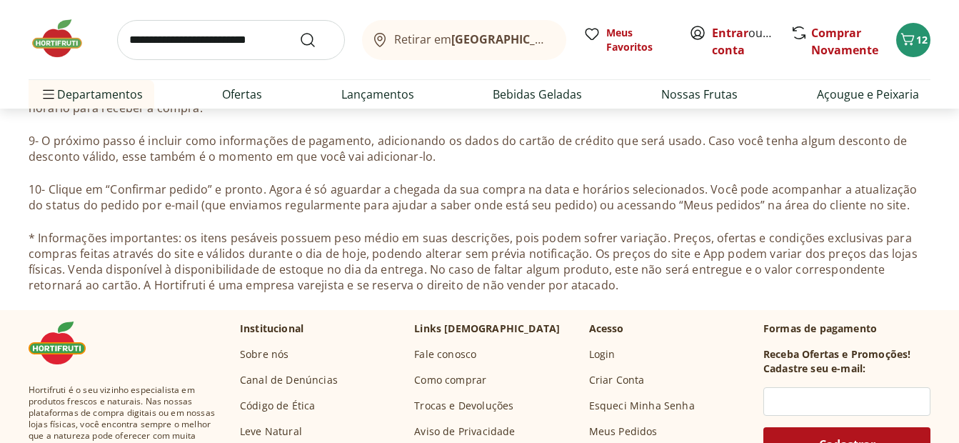
scroll to position [571, 0]
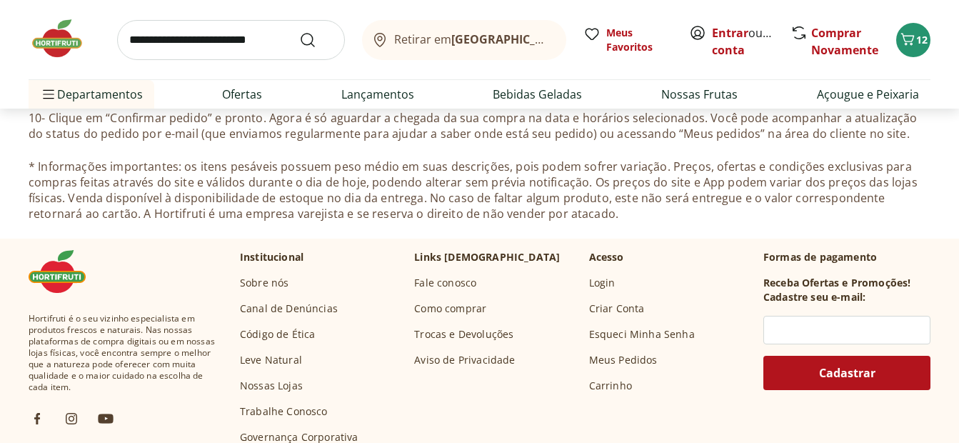
click at [445, 283] on link "Fale conosco" at bounding box center [445, 283] width 62 height 14
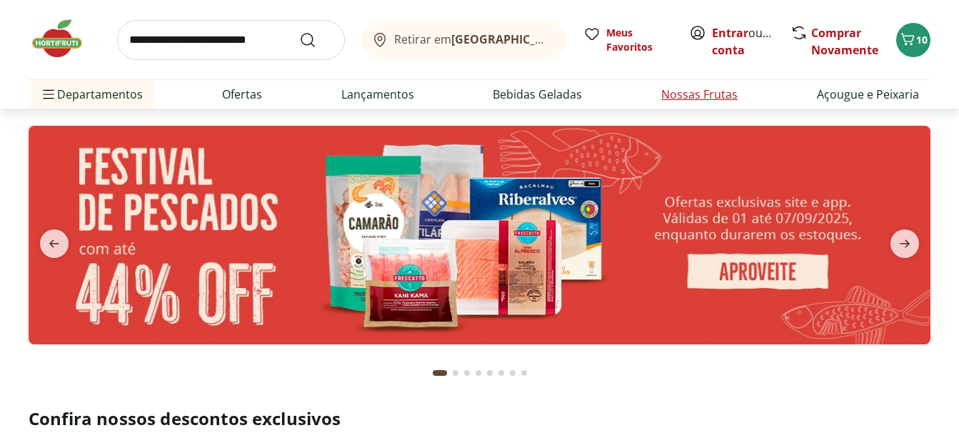
click at [692, 100] on link "Nossas Frutas" at bounding box center [699, 94] width 76 height 17
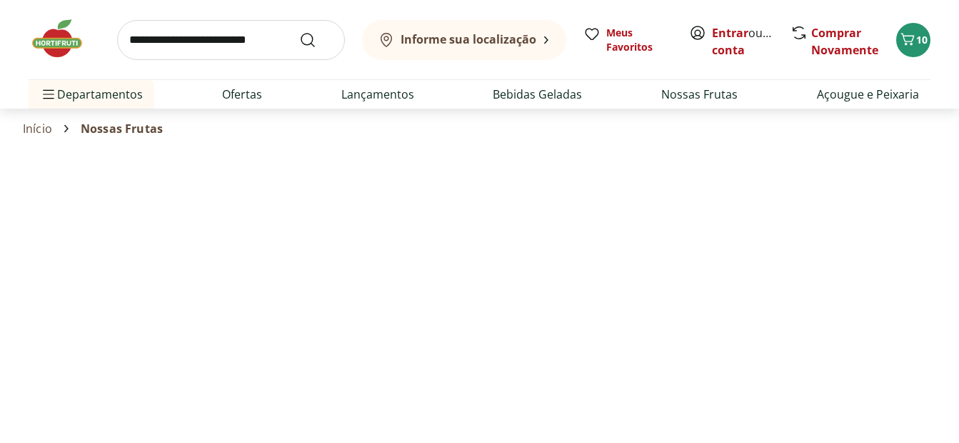
select select "**********"
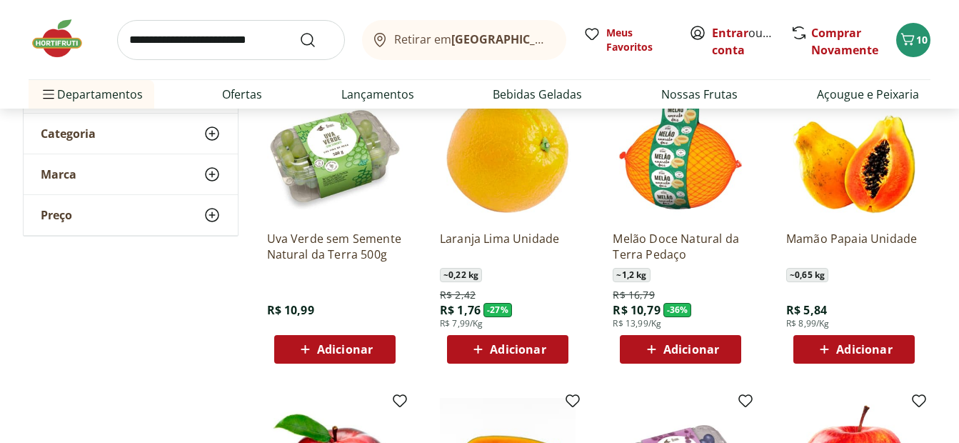
scroll to position [143, 0]
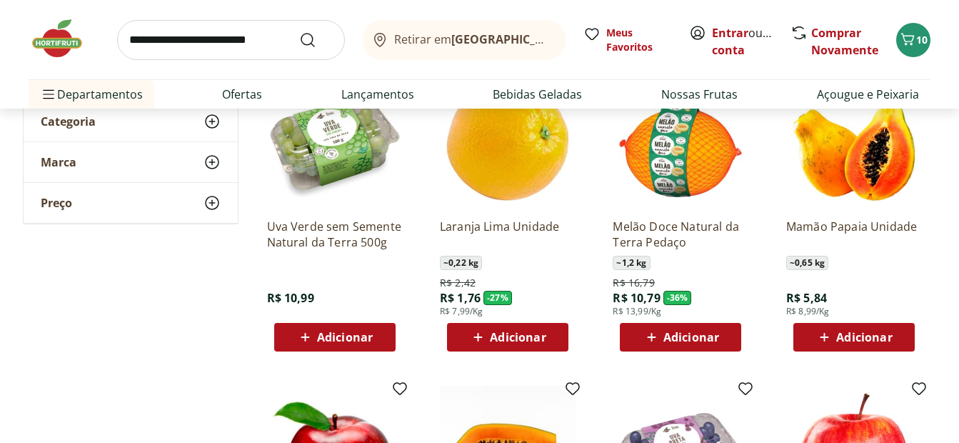
click at [362, 333] on span "Adicionar" at bounding box center [345, 336] width 56 height 11
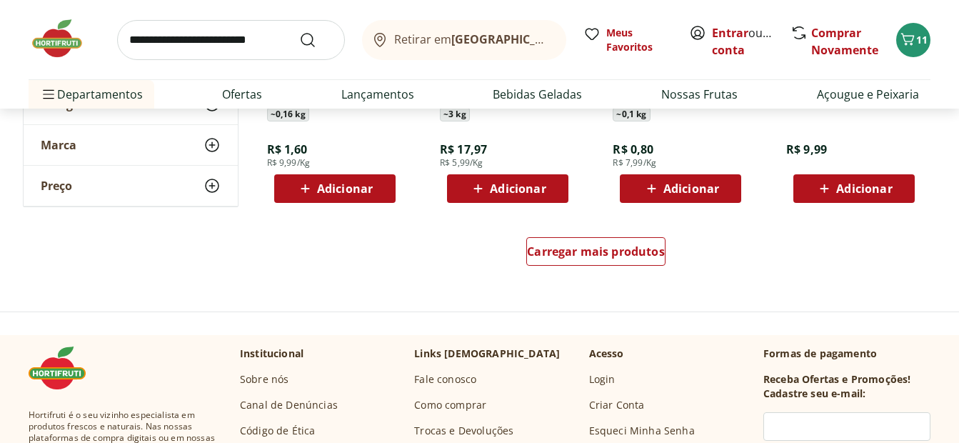
scroll to position [928, 0]
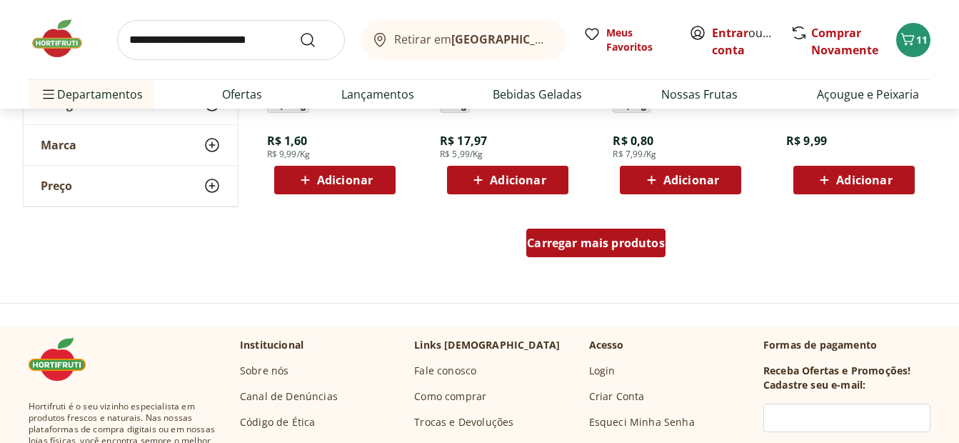
click at [561, 245] on span "Carregar mais produtos" at bounding box center [596, 242] width 138 height 11
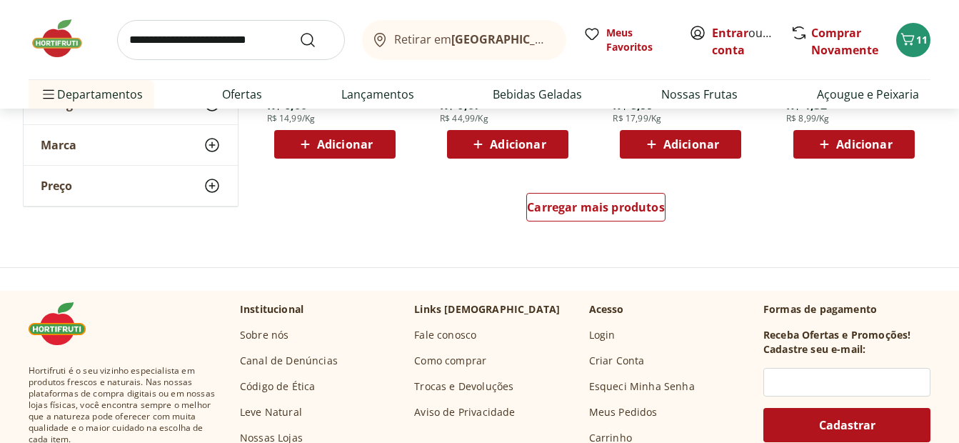
scroll to position [1928, 0]
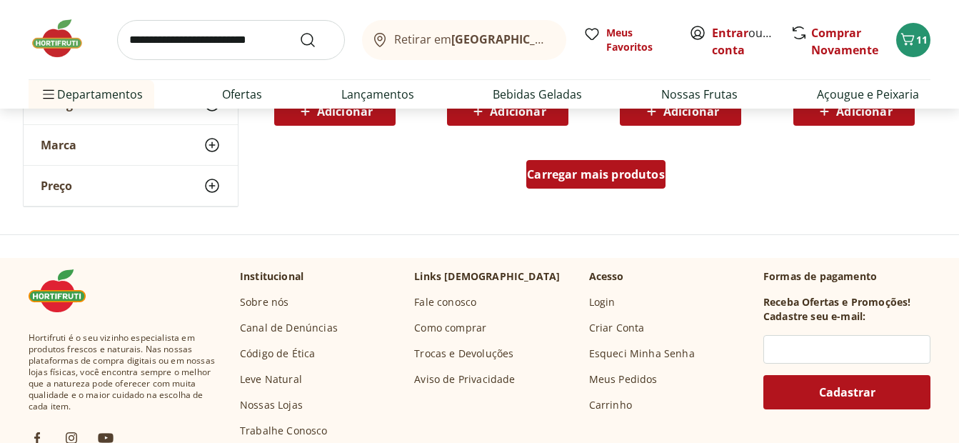
click at [563, 172] on span "Carregar mais produtos" at bounding box center [596, 174] width 138 height 11
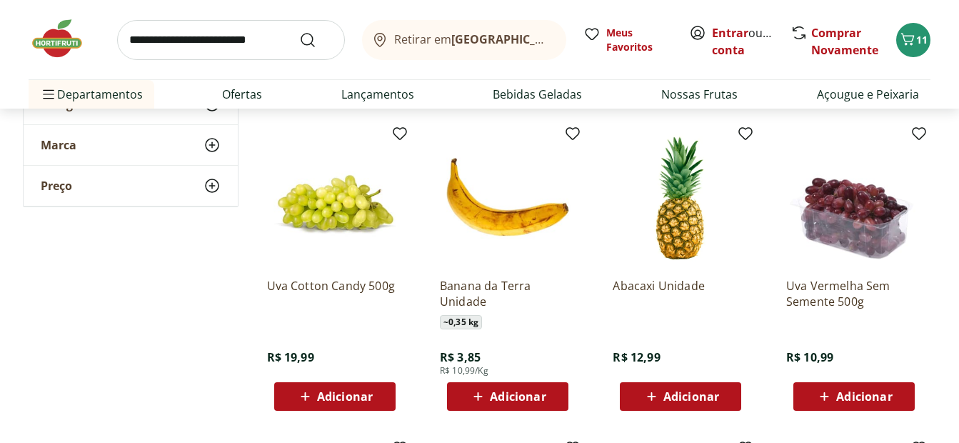
scroll to position [2285, 0]
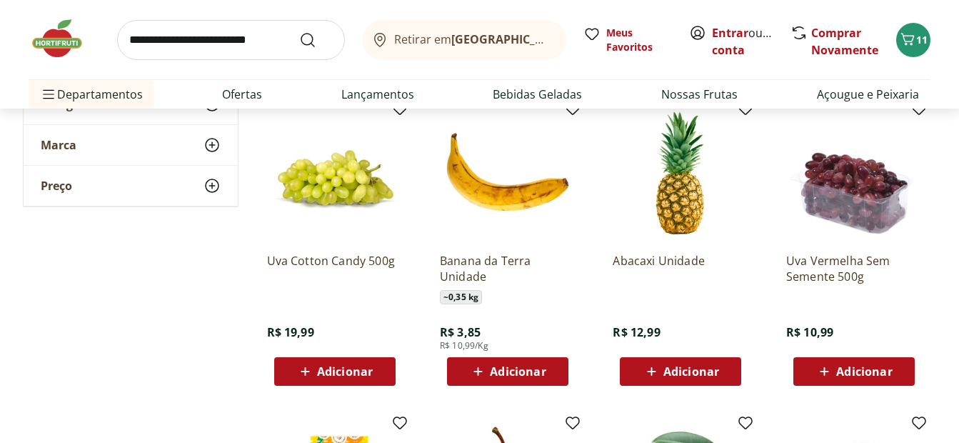
click at [844, 374] on span "Adicionar" at bounding box center [864, 371] width 56 height 11
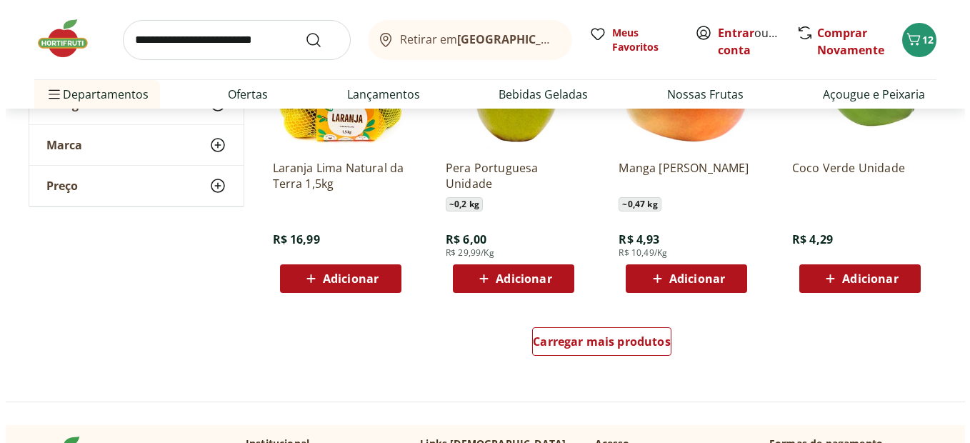
scroll to position [2713, 0]
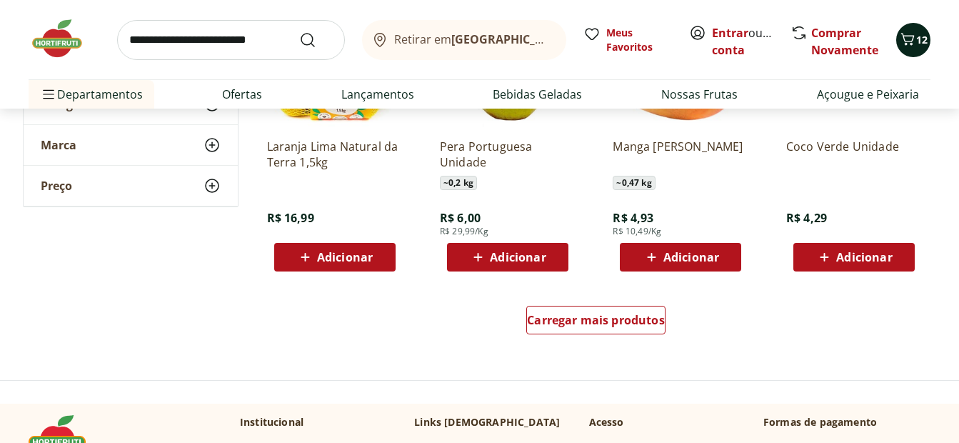
click at [910, 34] on icon "Carrinho" at bounding box center [907, 39] width 17 height 17
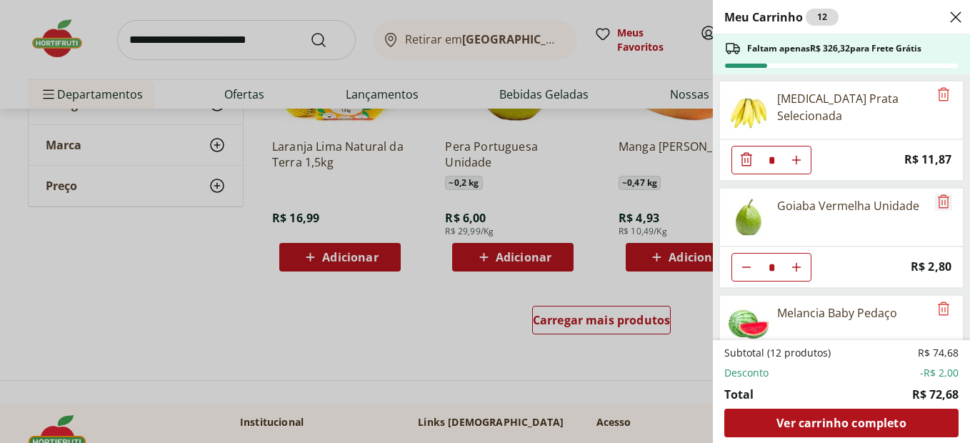
click at [936, 208] on icon "Remove" at bounding box center [943, 201] width 17 height 17
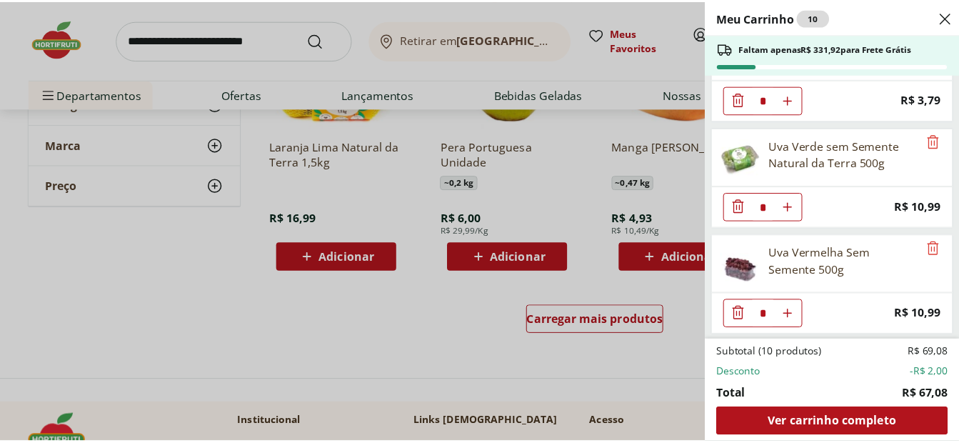
scroll to position [811, 0]
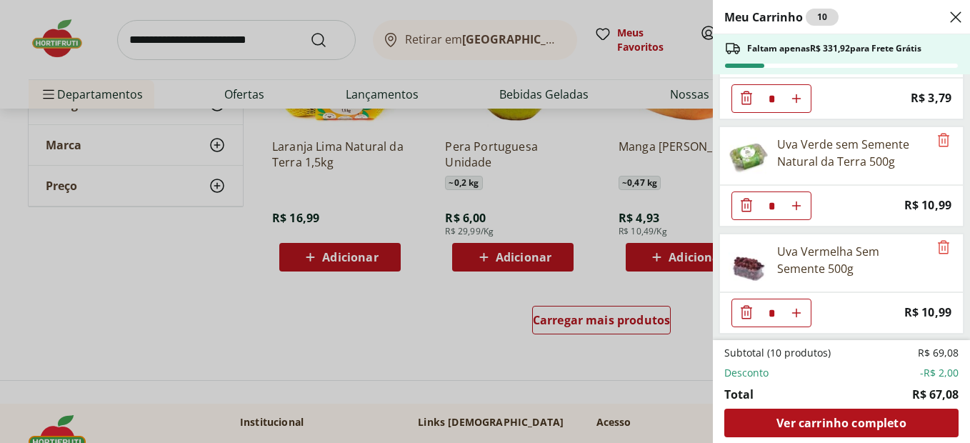
click at [481, 358] on div "Meu Carrinho 10 Faltam apenas R$ 331,92 para Frete Grátis Banan Prata Seleciona…" at bounding box center [485, 221] width 970 height 443
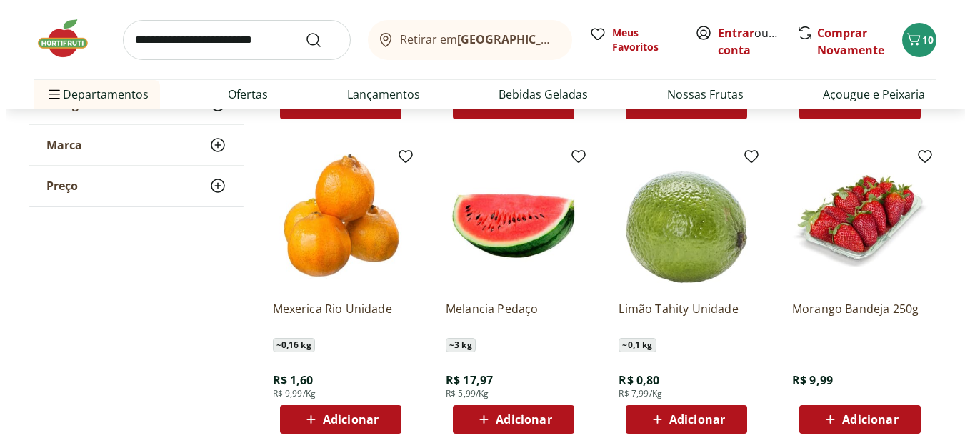
scroll to position [714, 0]
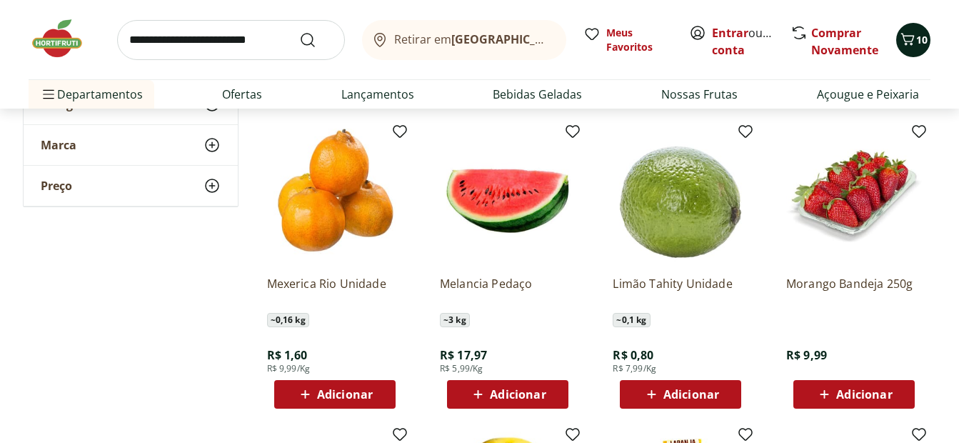
click at [914, 47] on icon "Carrinho" at bounding box center [907, 39] width 17 height 17
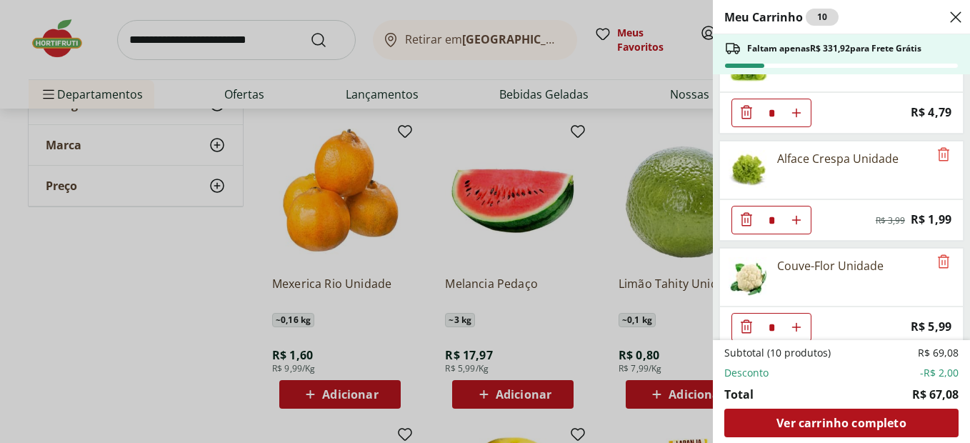
scroll to position [286, 0]
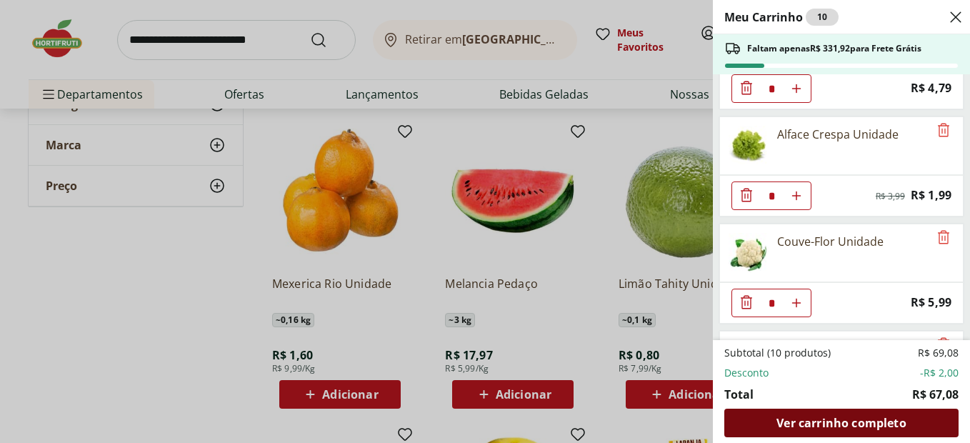
click at [860, 424] on span "Ver carrinho completo" at bounding box center [840, 422] width 129 height 11
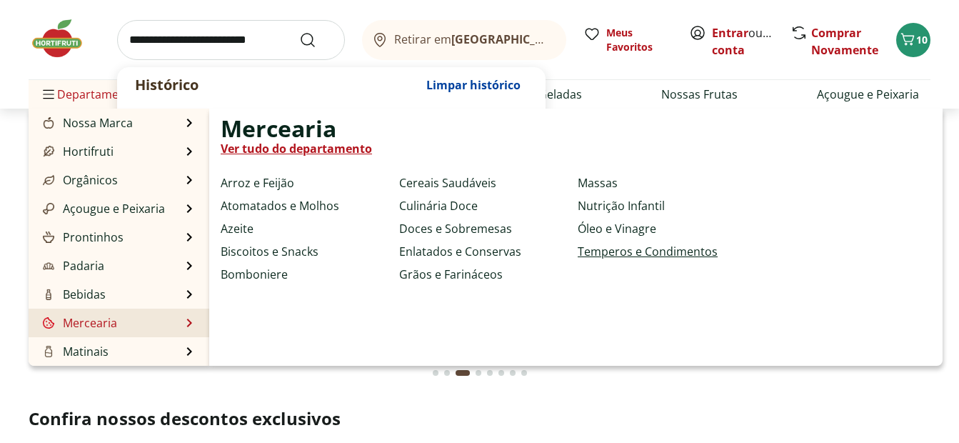
click at [616, 249] on link "Temperos e Condimentos" at bounding box center [648, 251] width 140 height 17
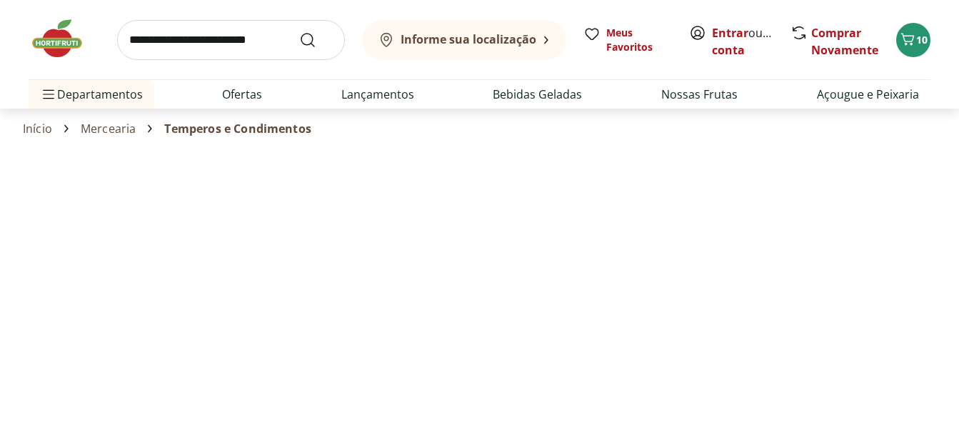
select select "**********"
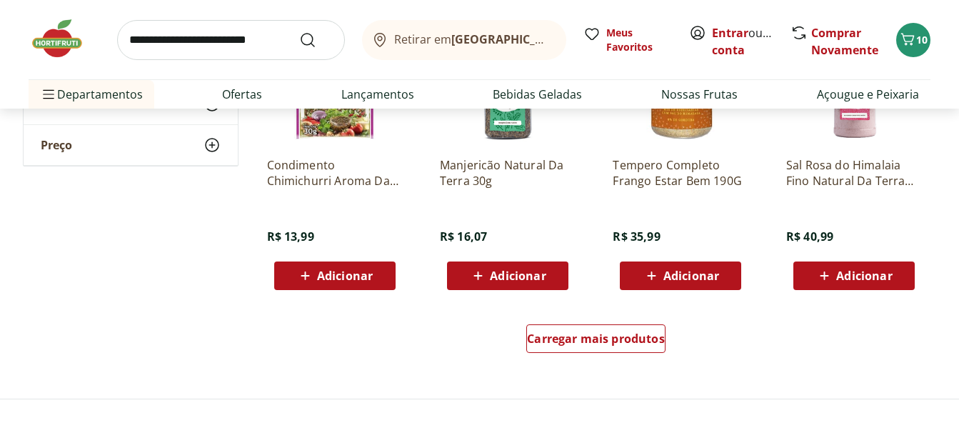
scroll to position [857, 0]
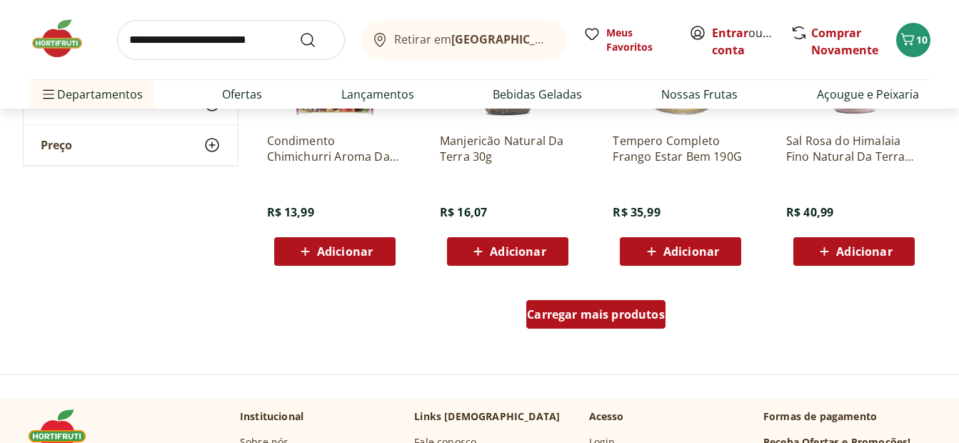
click at [599, 308] on span "Carregar mais produtos" at bounding box center [596, 313] width 138 height 11
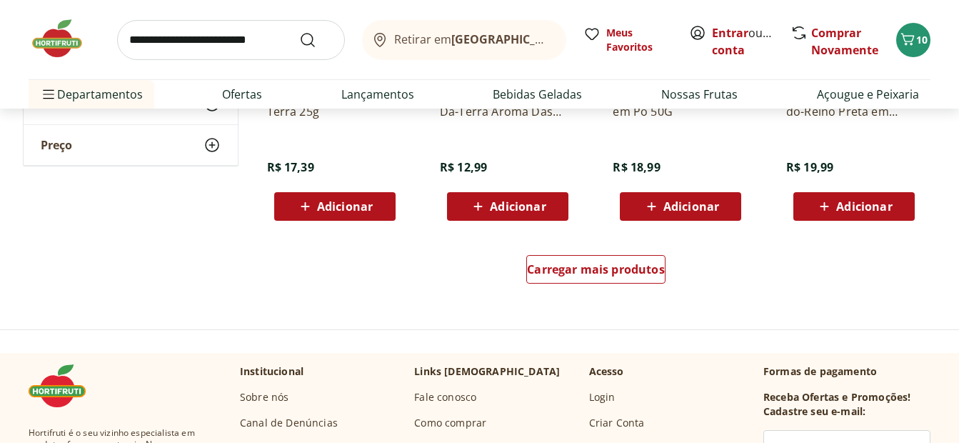
scroll to position [1856, 0]
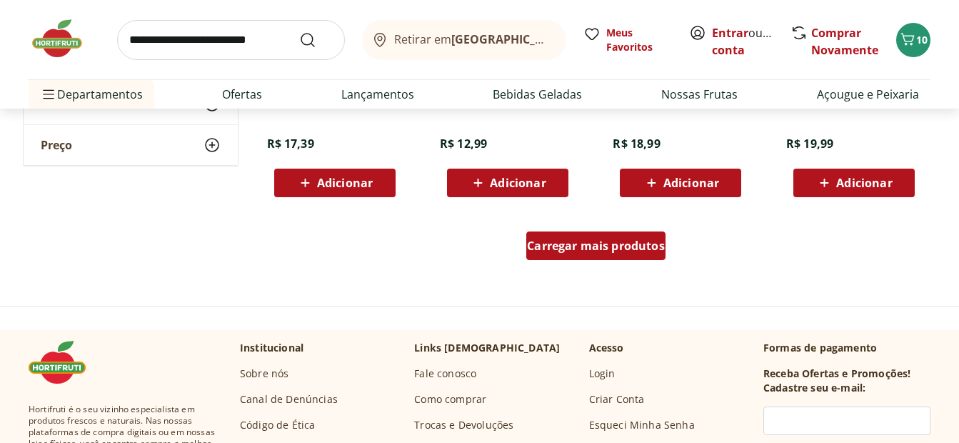
click at [588, 251] on span "Carregar mais produtos" at bounding box center [596, 245] width 138 height 11
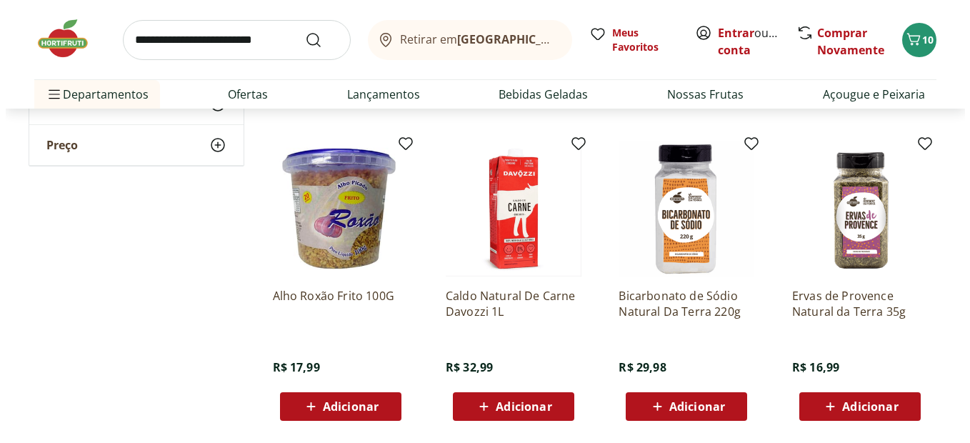
scroll to position [2071, 0]
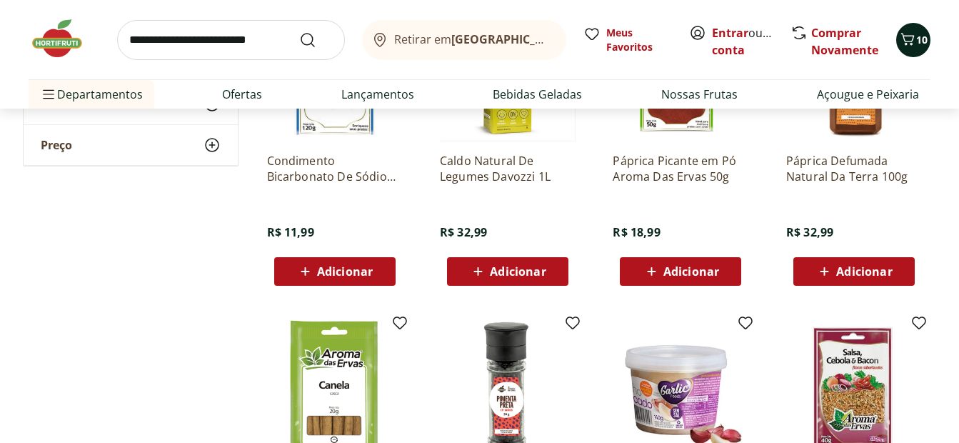
click at [909, 45] on icon "Carrinho" at bounding box center [907, 39] width 17 height 17
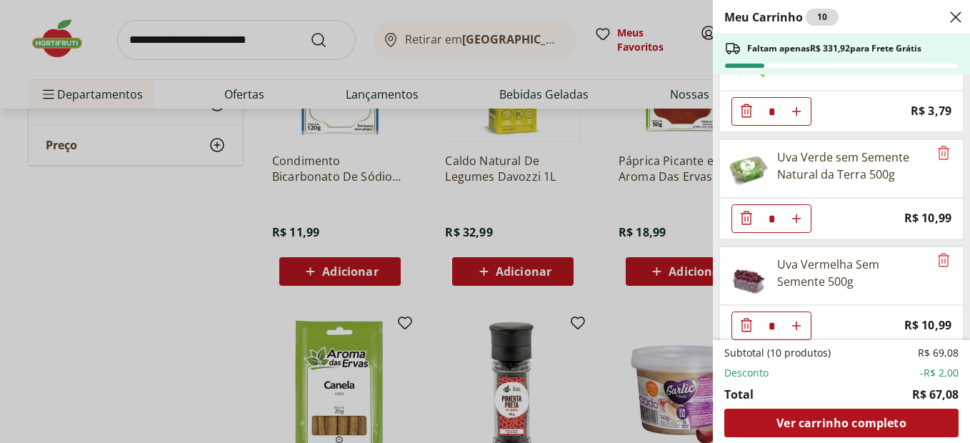
scroll to position [811, 0]
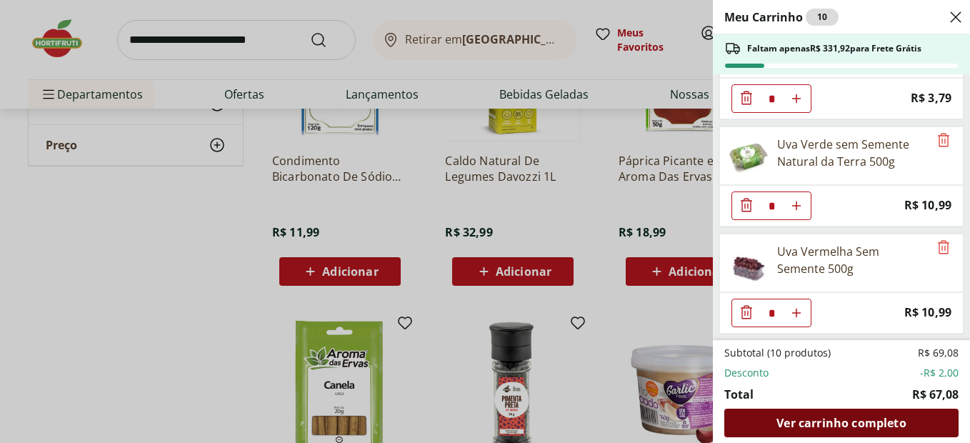
click at [818, 425] on span "Ver carrinho completo" at bounding box center [840, 422] width 129 height 11
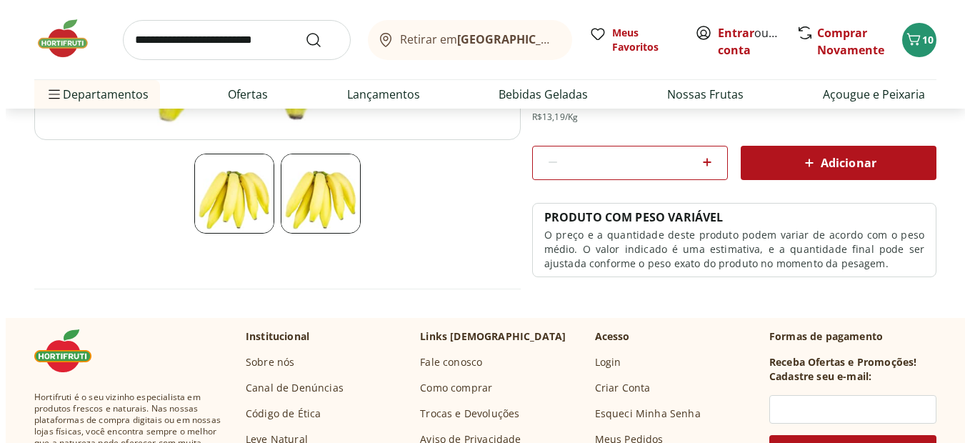
scroll to position [357, 0]
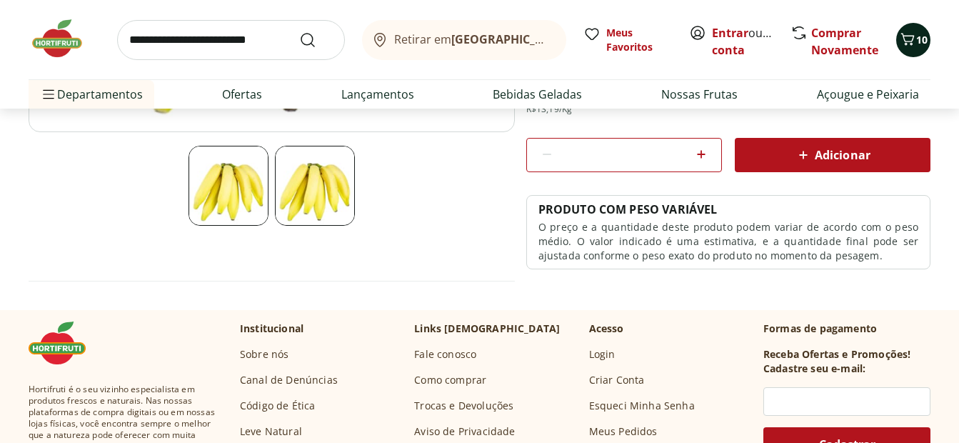
click at [906, 43] on icon "Carrinho" at bounding box center [908, 39] width 14 height 12
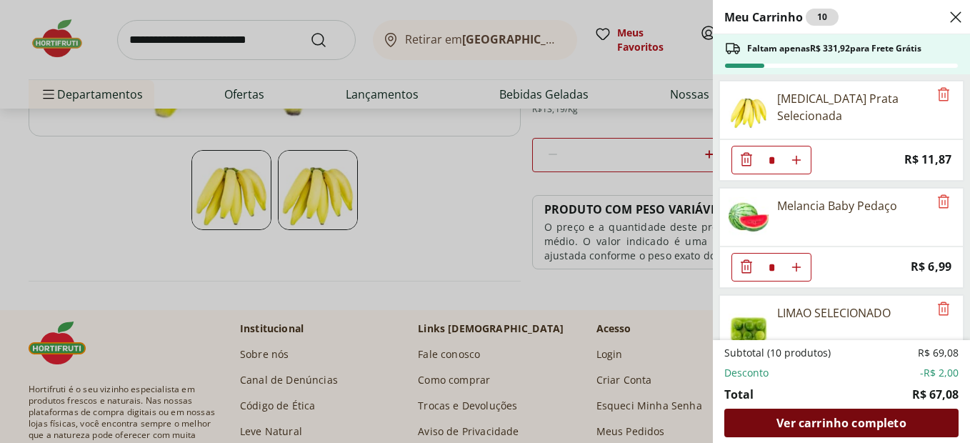
click at [808, 425] on span "Ver carrinho completo" at bounding box center [840, 422] width 129 height 11
